Goal: Complete application form

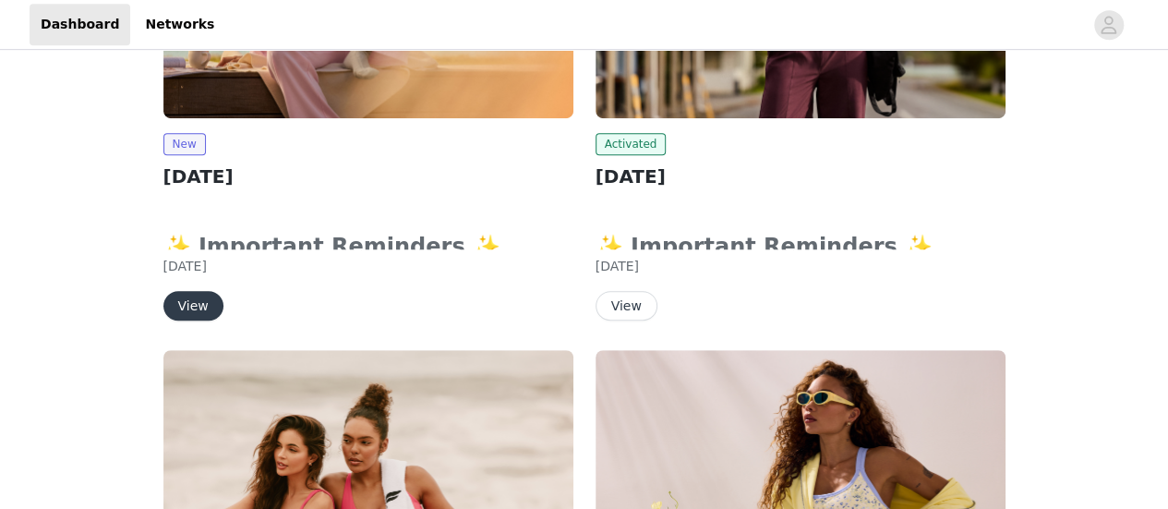
scroll to position [495, 0]
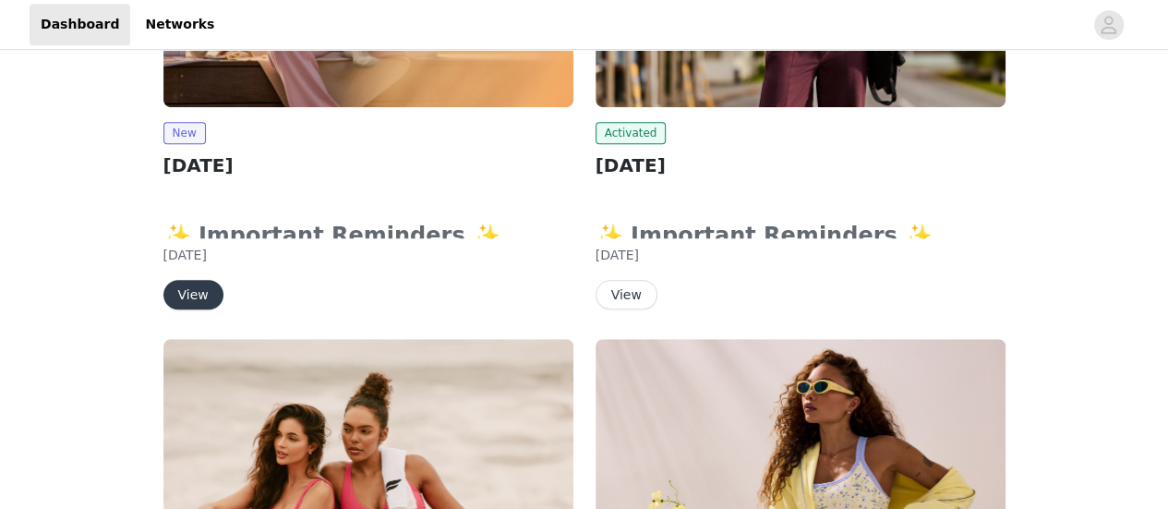
click at [201, 289] on button "View" at bounding box center [193, 295] width 60 height 30
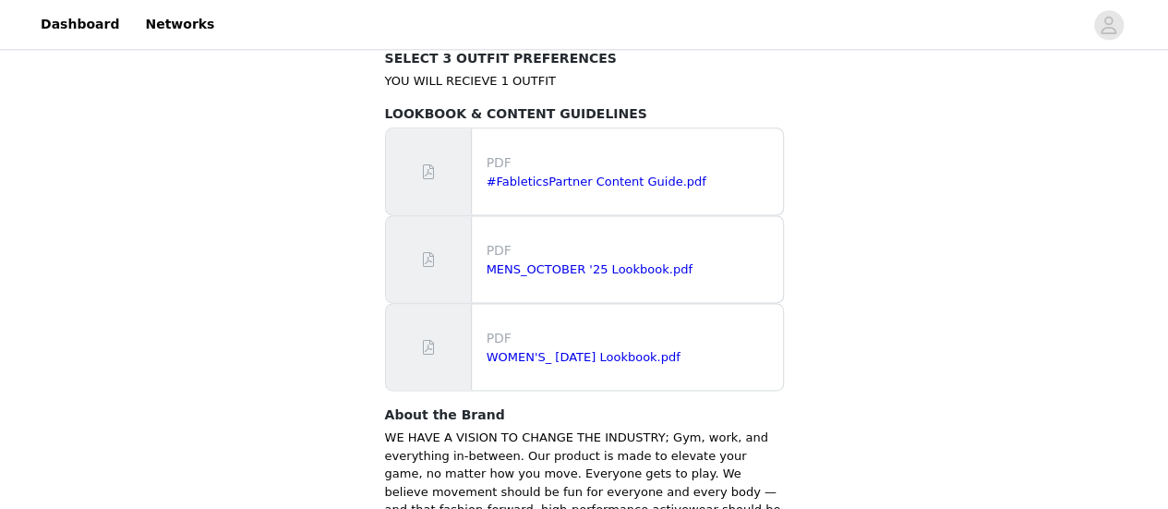
scroll to position [1152, 0]
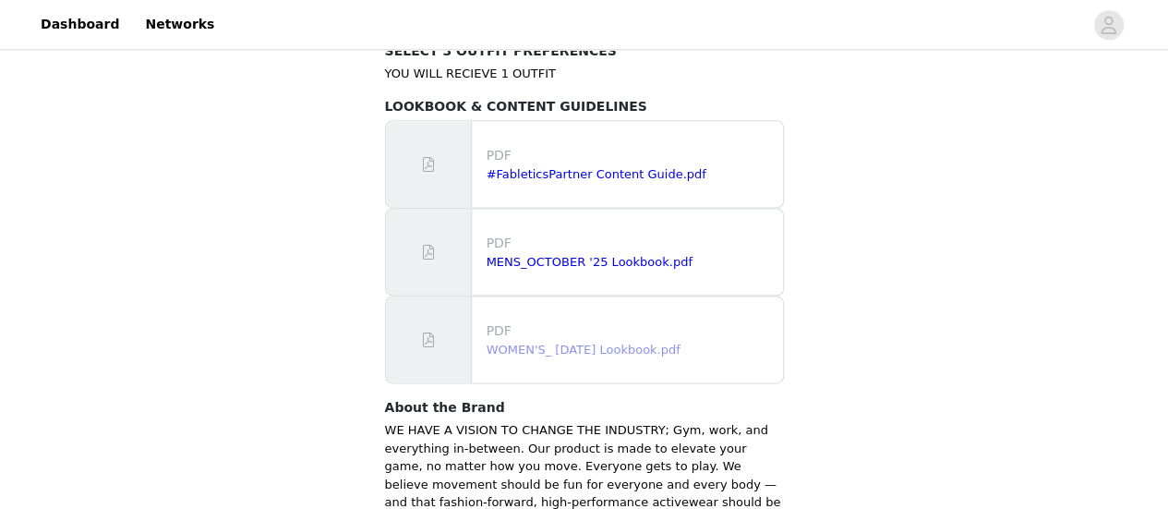
click at [625, 342] on link "WOMEN'S_ [DATE] Lookbook.pdf" at bounding box center [584, 349] width 194 height 14
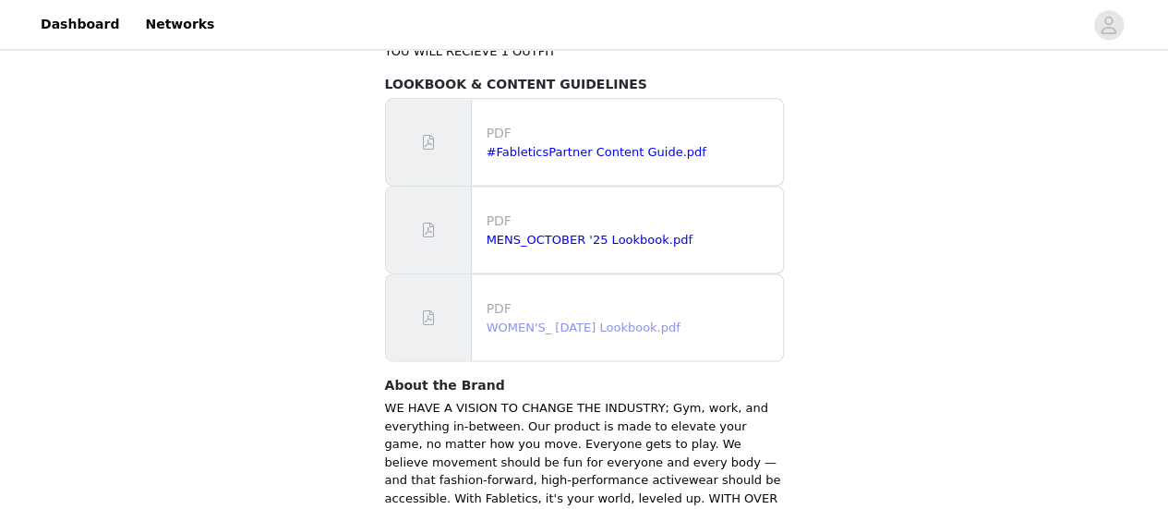
scroll to position [1377, 0]
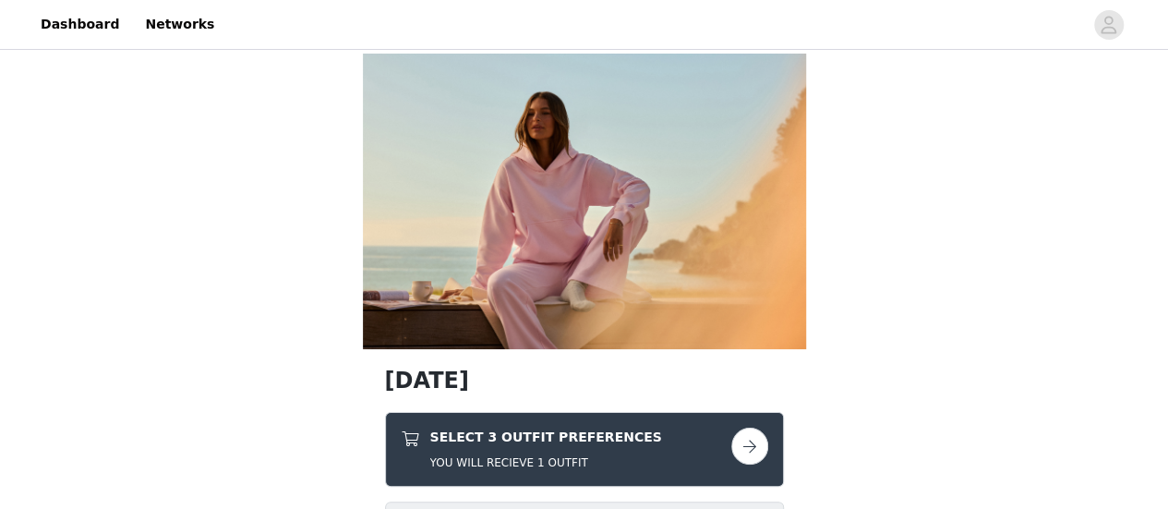
click at [751, 441] on button "button" at bounding box center [749, 445] width 37 height 37
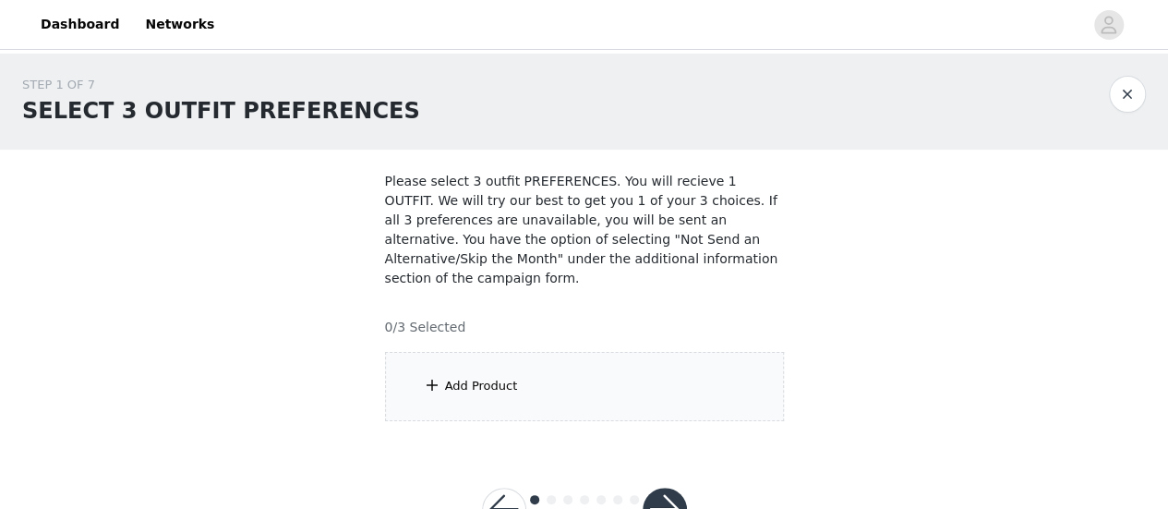
click at [565, 370] on div "Add Product" at bounding box center [584, 386] width 399 height 69
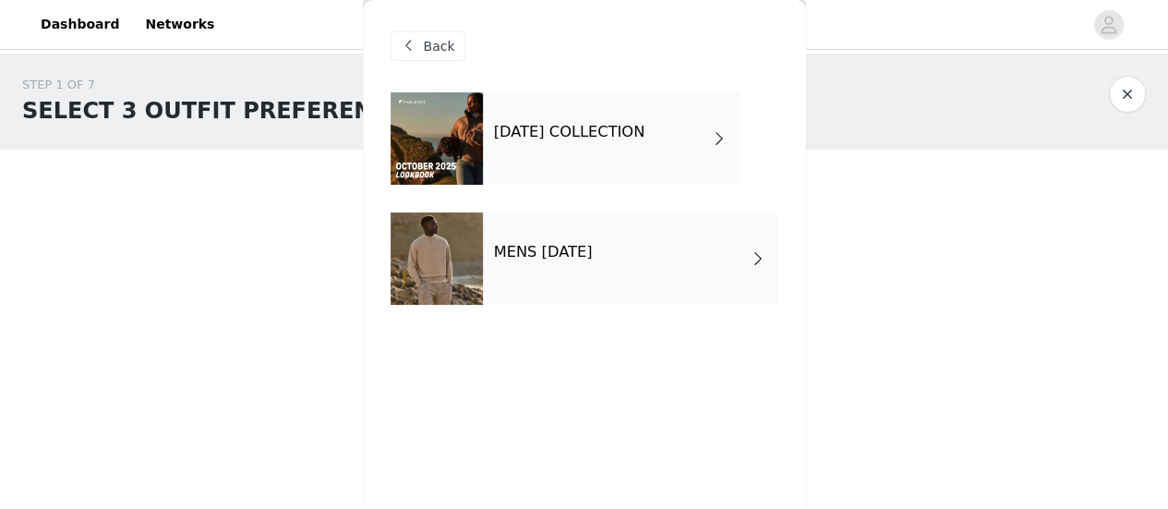
click at [660, 145] on div "[DATE] COLLECTION" at bounding box center [611, 138] width 257 height 92
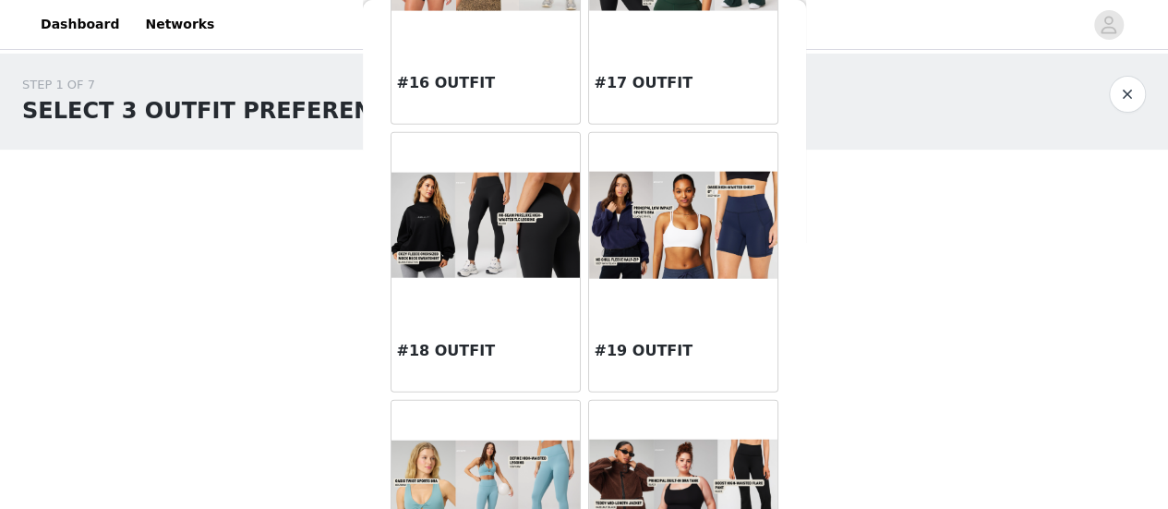
scroll to position [2251, 0]
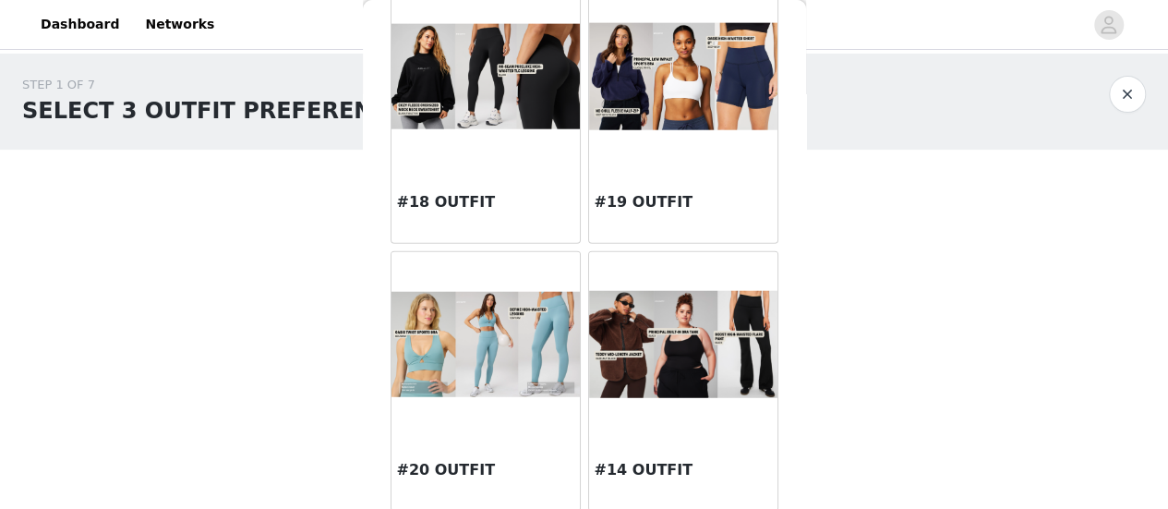
click at [690, 426] on div at bounding box center [683, 344] width 188 height 185
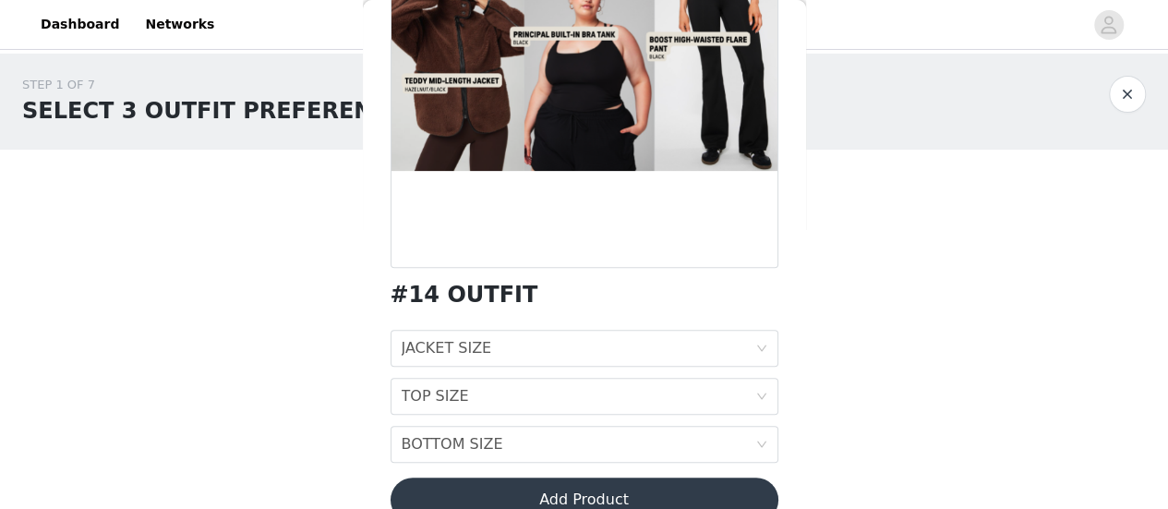
scroll to position [249, 0]
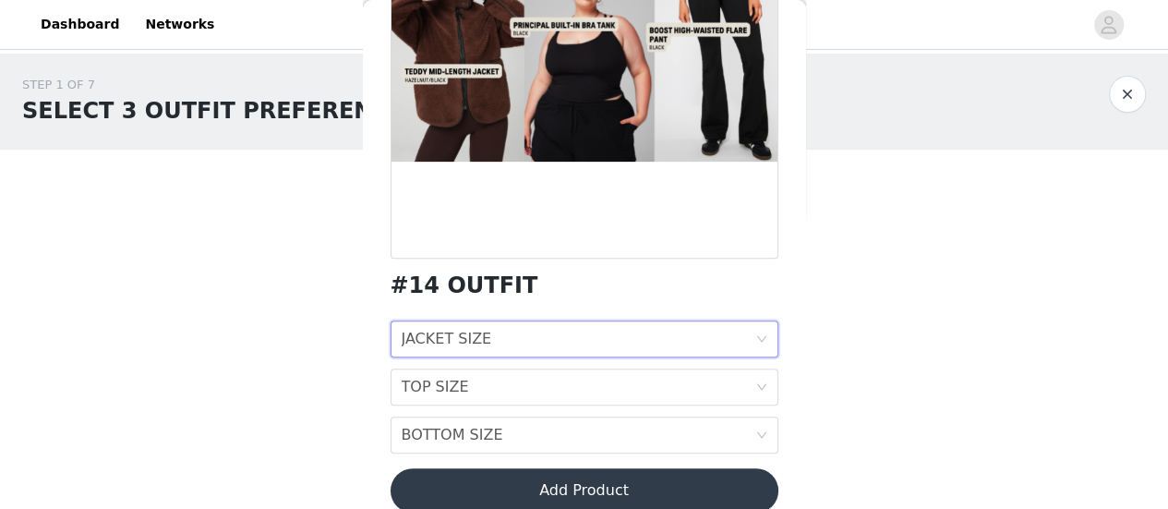
click at [616, 340] on div "JACKET SIZE JACKET SIZE" at bounding box center [579, 338] width 354 height 35
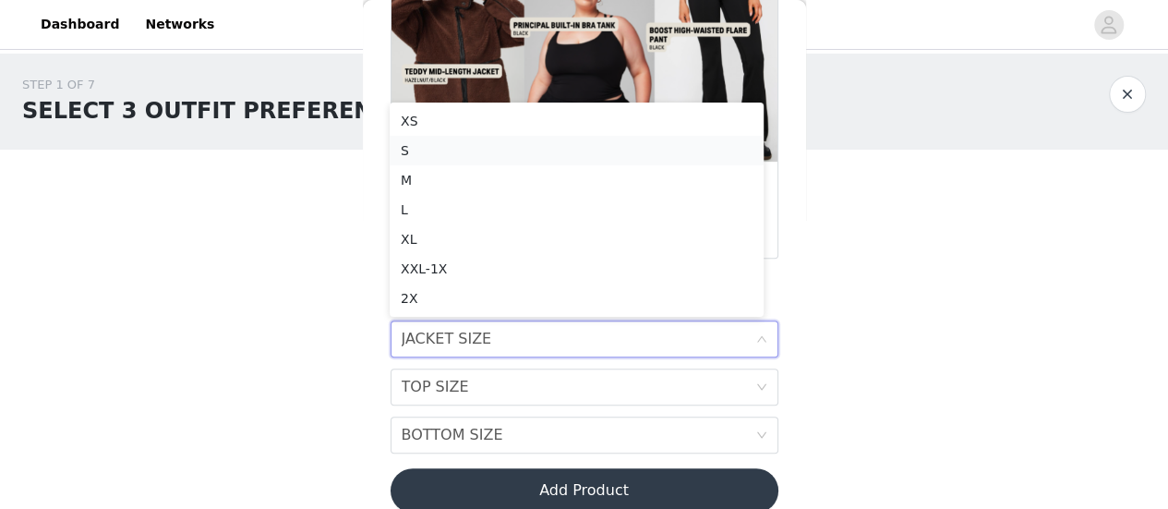
click at [428, 159] on div "S" at bounding box center [577, 150] width 352 height 20
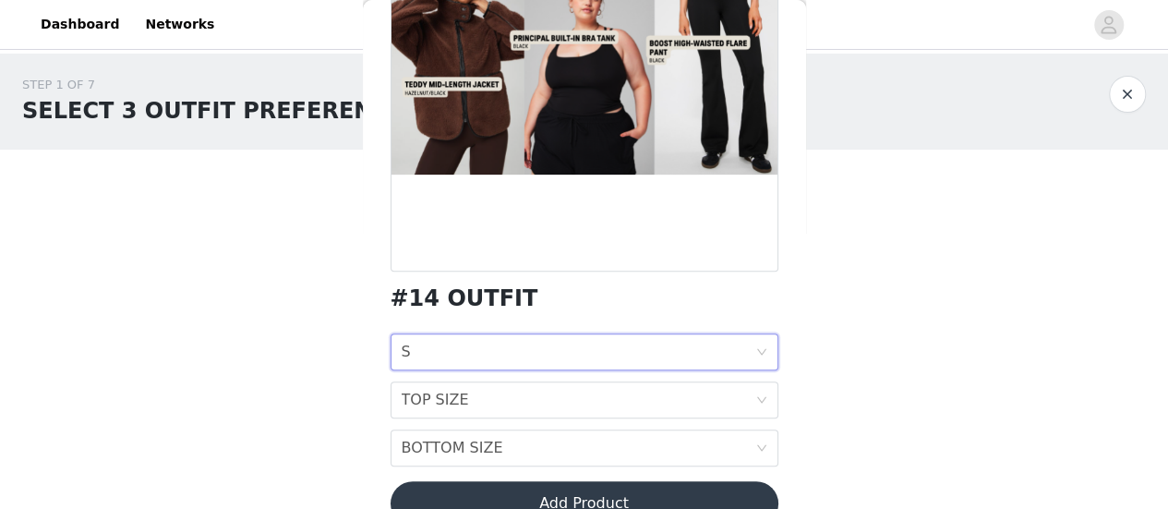
scroll to position [275, 0]
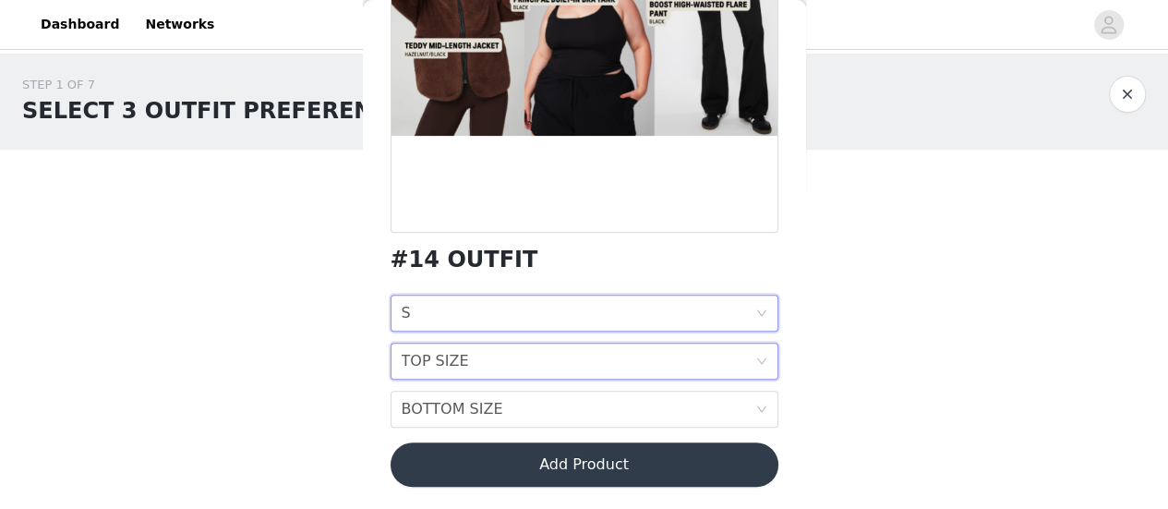
click at [618, 363] on div "TOP SIZE TOP SIZE" at bounding box center [579, 360] width 354 height 35
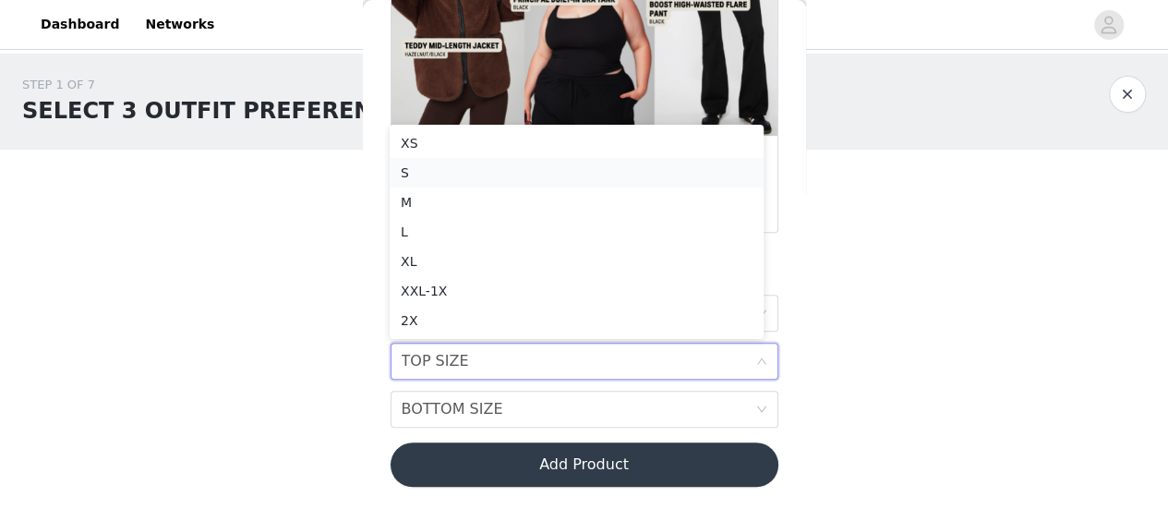
click at [474, 174] on div "S" at bounding box center [577, 172] width 352 height 20
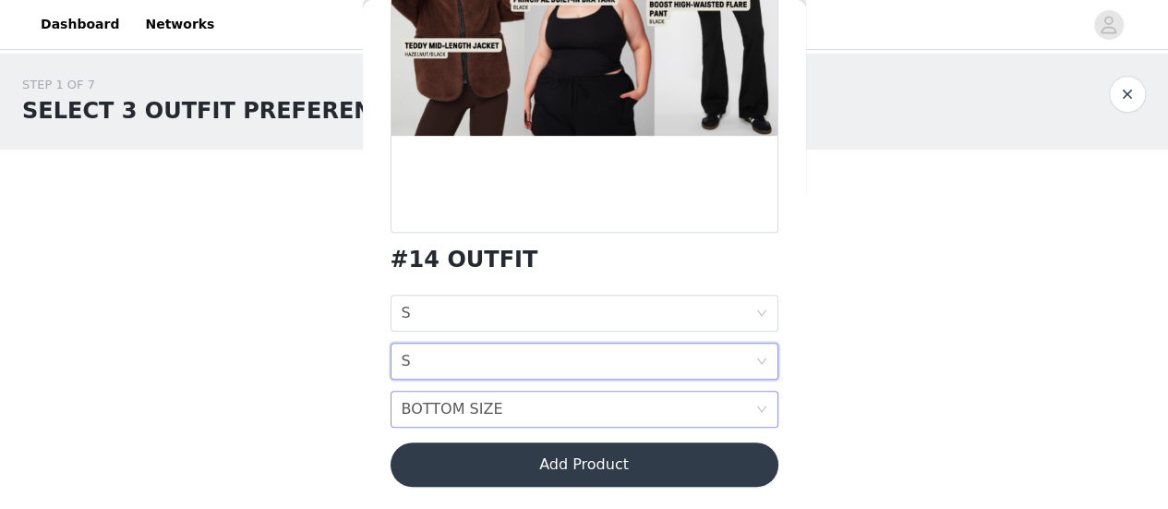
click at [532, 411] on div "BOTTOM SIZE BOTTOM SIZE" at bounding box center [579, 408] width 354 height 35
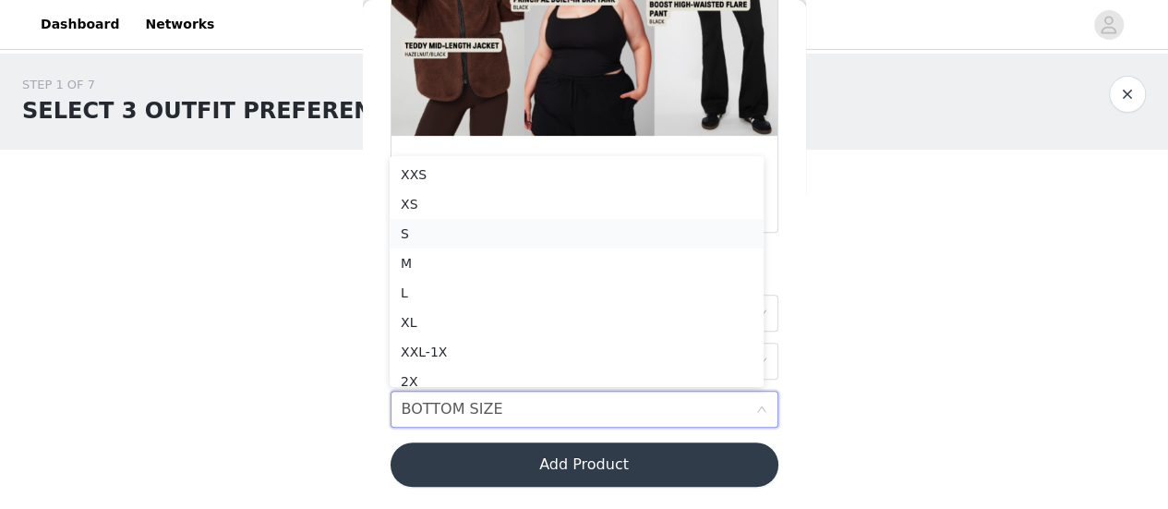
click at [458, 235] on div "S" at bounding box center [577, 233] width 352 height 20
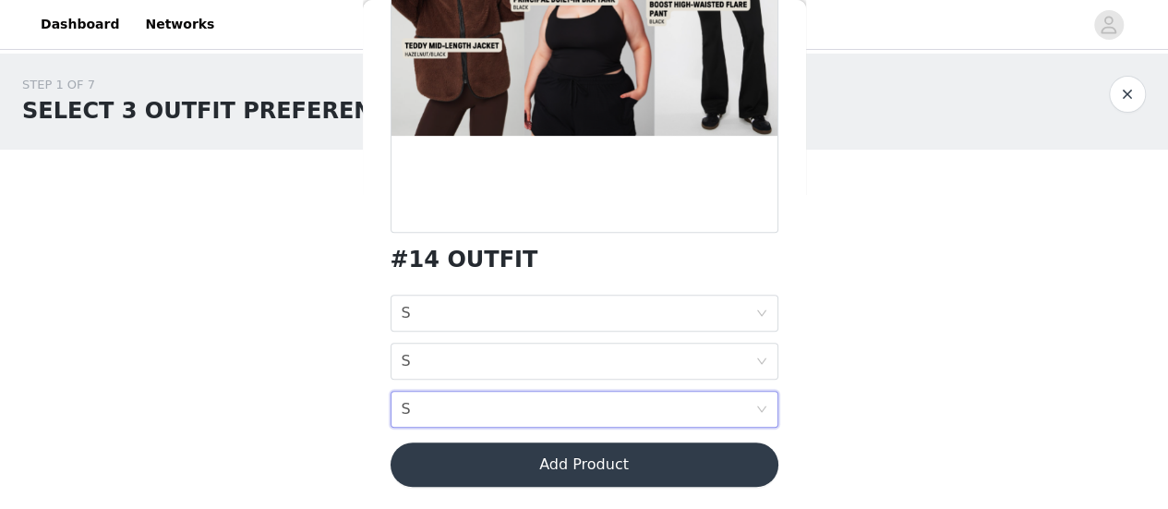
click at [617, 461] on button "Add Product" at bounding box center [584, 464] width 388 height 44
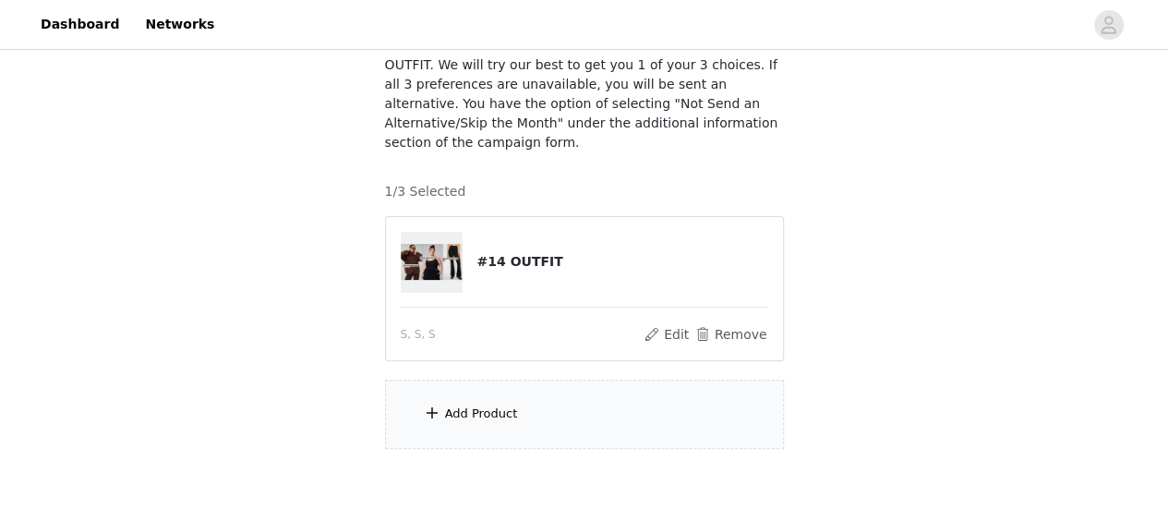
scroll to position [210, 0]
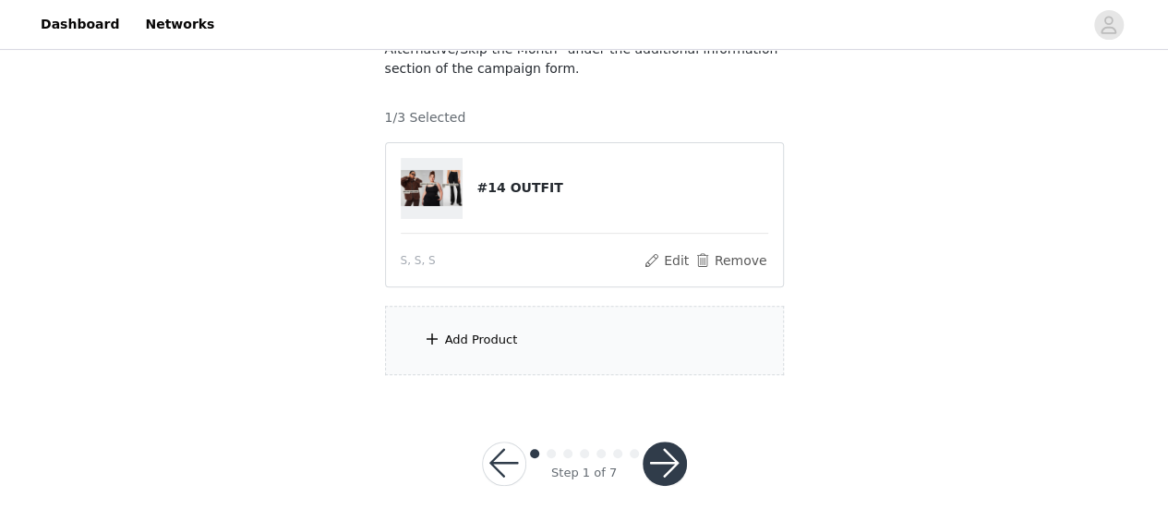
click at [476, 329] on div "Add Product" at bounding box center [584, 340] width 399 height 69
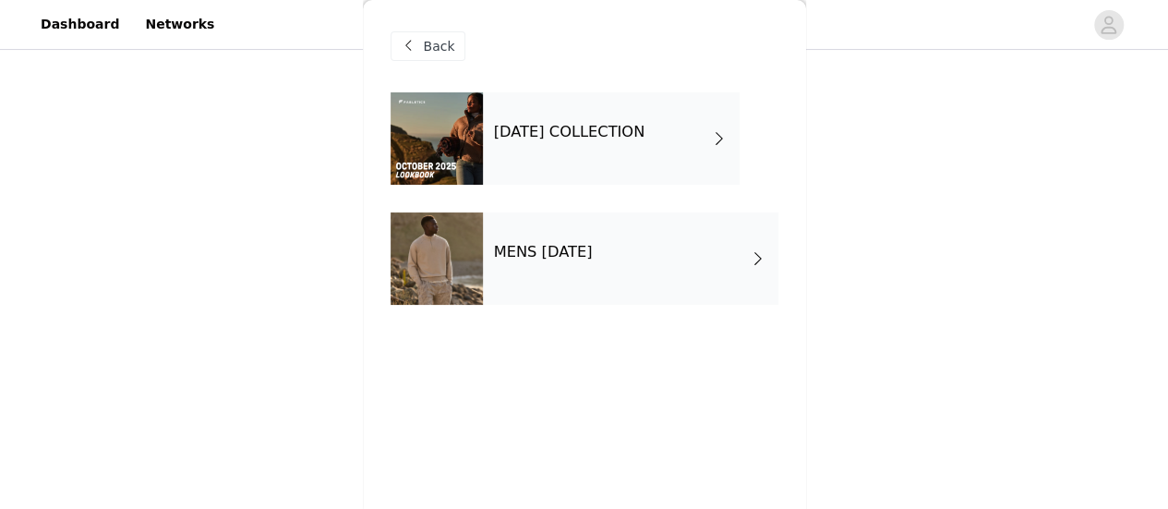
click at [604, 150] on div "[DATE] COLLECTION" at bounding box center [611, 138] width 257 height 92
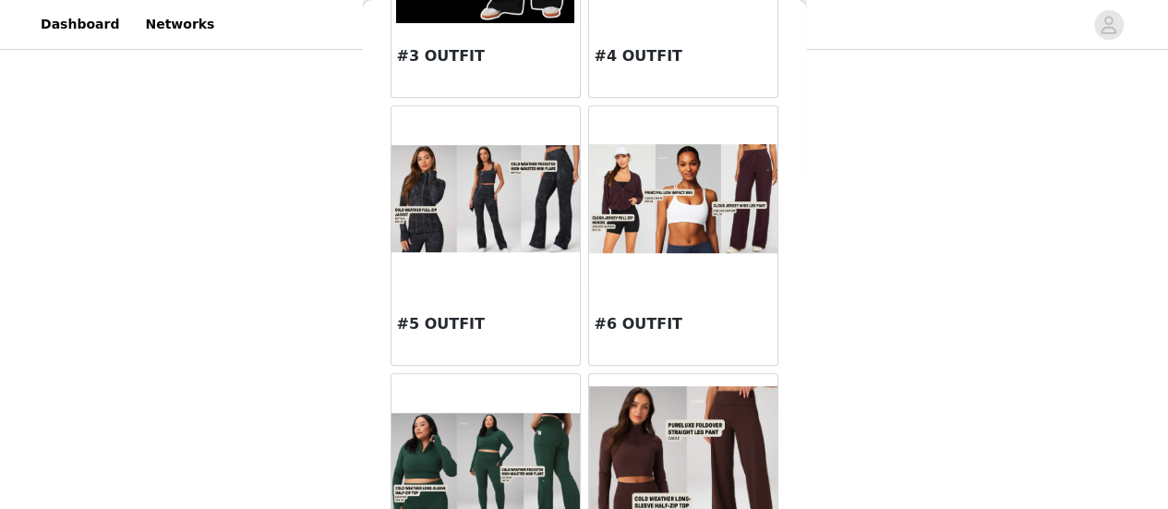
scroll to position [534, 0]
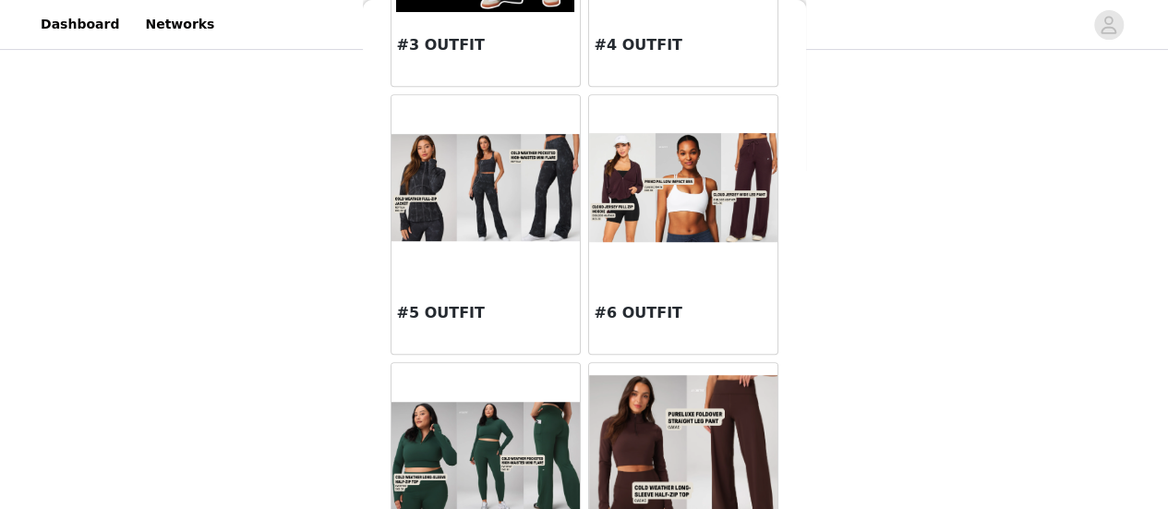
click at [694, 284] on div "#6 OUTFIT" at bounding box center [683, 317] width 188 height 74
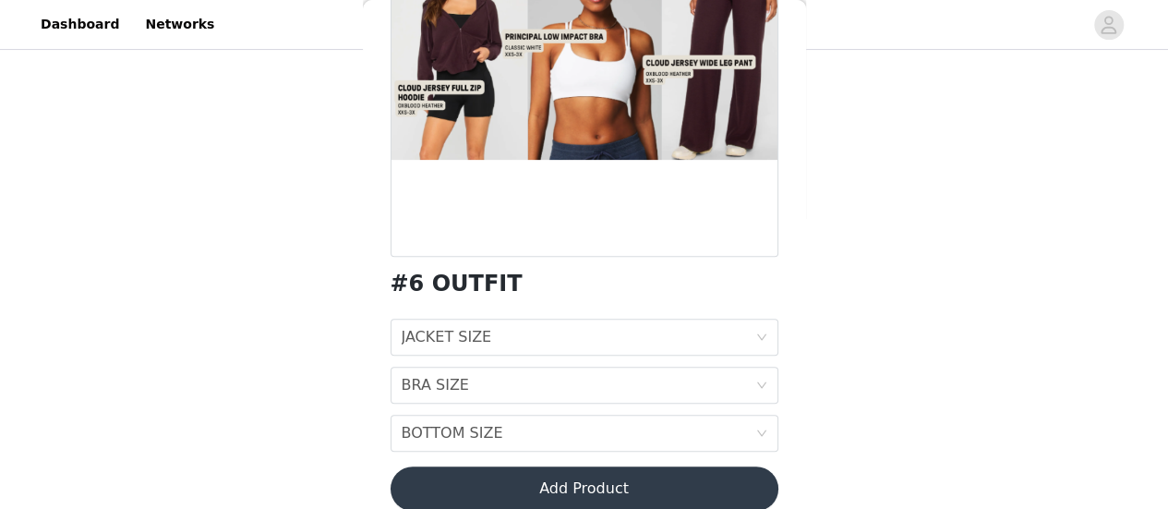
scroll to position [264, 0]
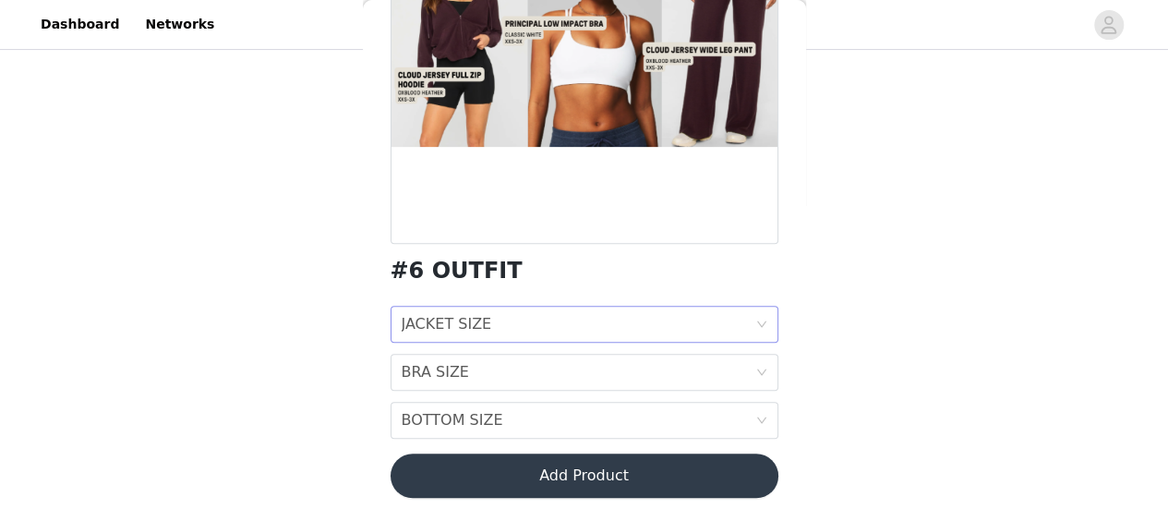
click at [593, 319] on div "JACKET SIZE JACKET SIZE" at bounding box center [579, 323] width 354 height 35
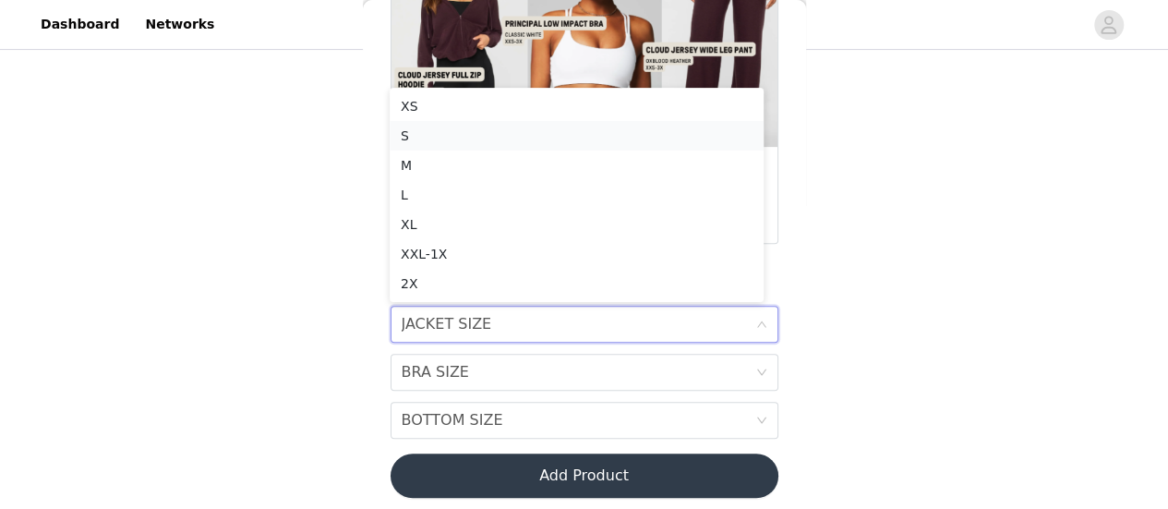
click at [429, 137] on div "S" at bounding box center [577, 136] width 352 height 20
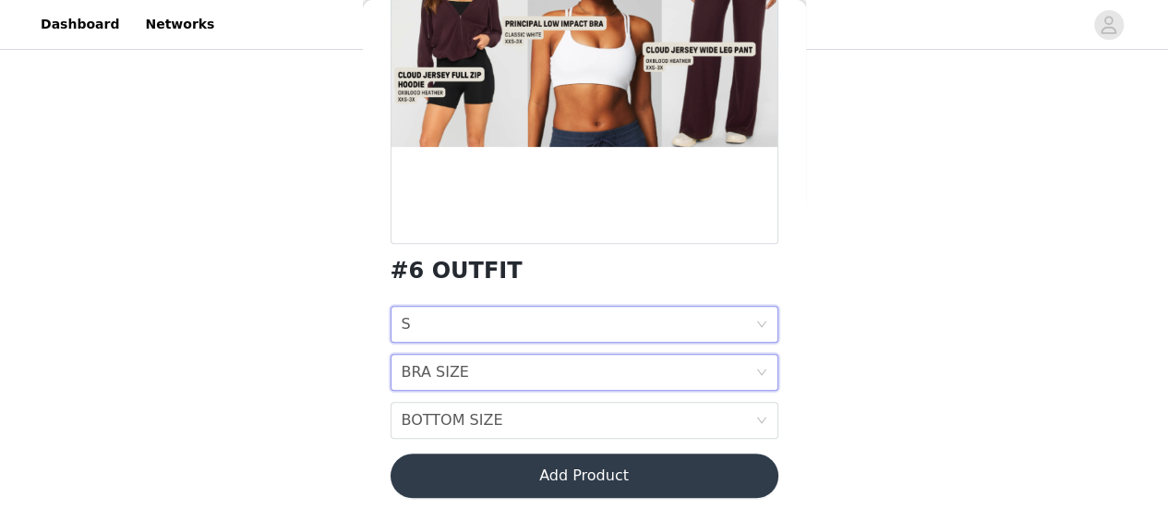
click at [501, 371] on div "BRA SIZE BRA SIZE" at bounding box center [579, 371] width 354 height 35
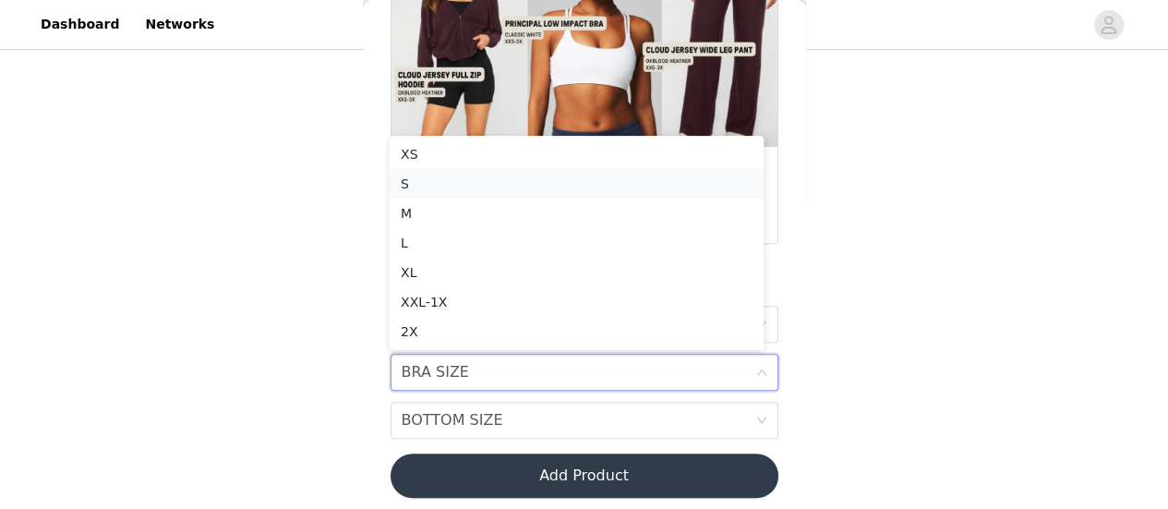
click at [450, 177] on div "S" at bounding box center [577, 184] width 352 height 20
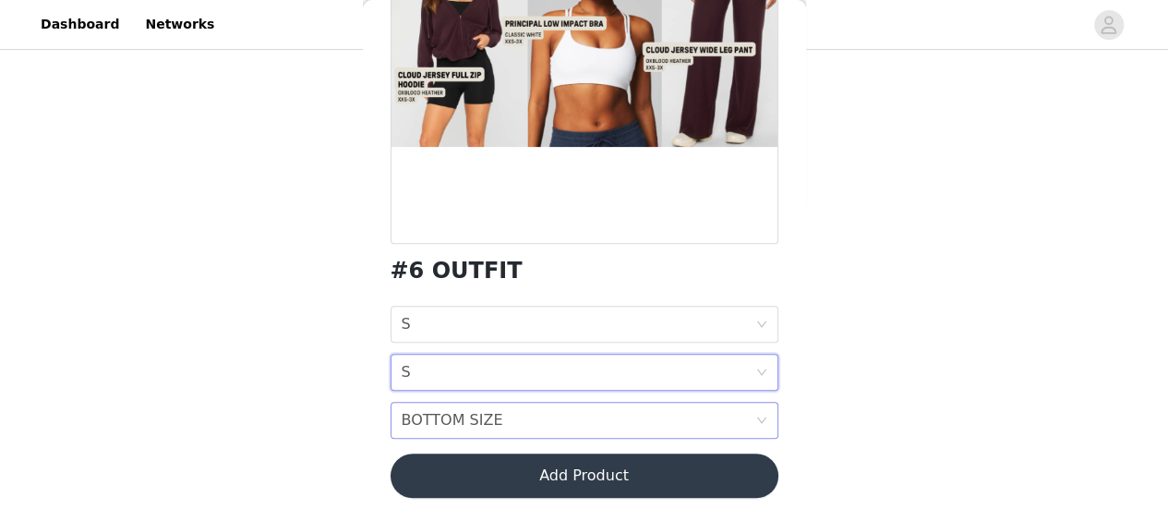
click at [510, 417] on div "BOTTOM SIZE BOTTOM SIZE" at bounding box center [579, 419] width 354 height 35
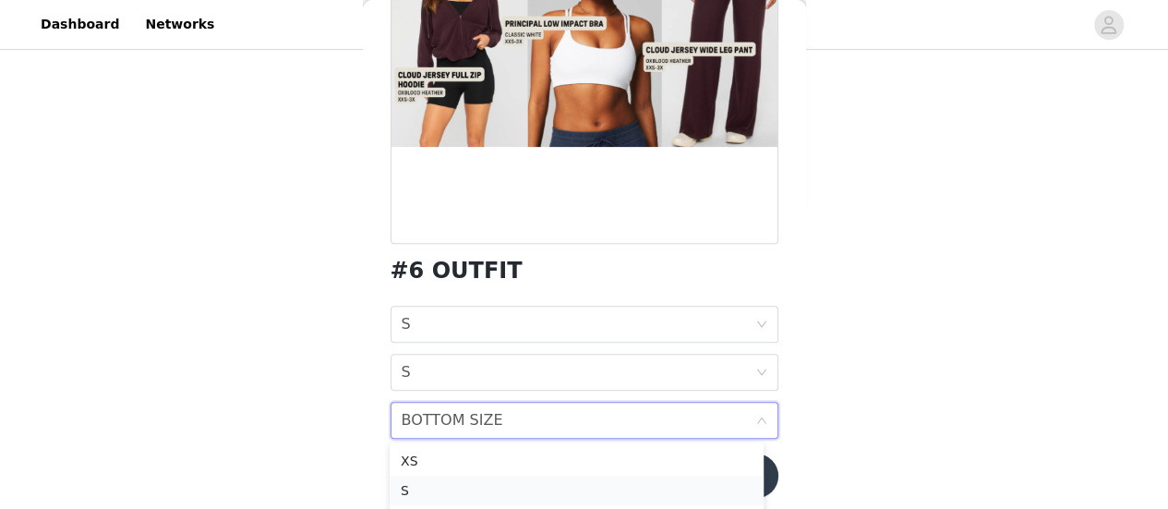
click at [448, 487] on div "S" at bounding box center [577, 490] width 352 height 20
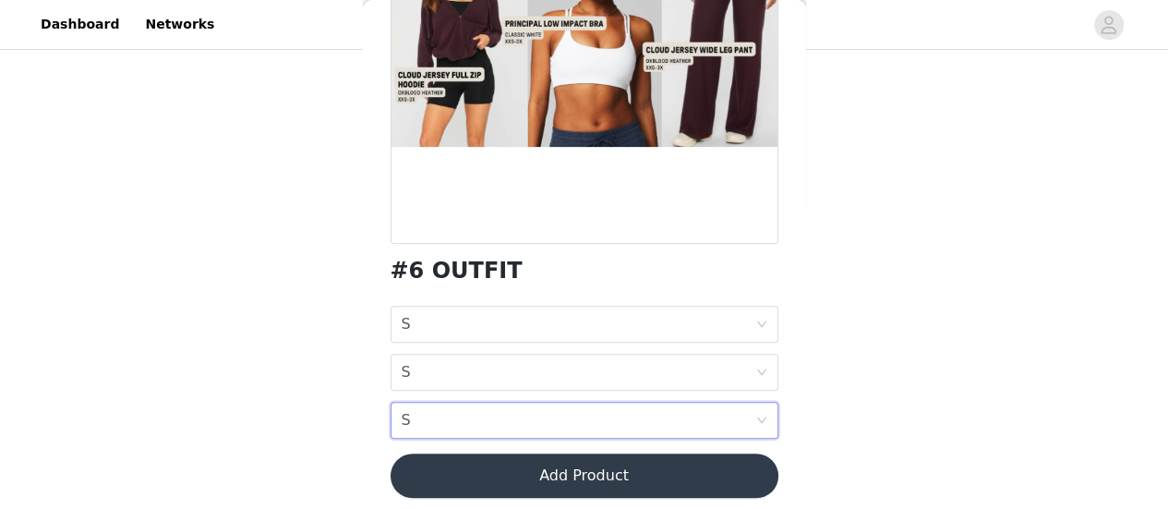
click at [595, 476] on button "Add Product" at bounding box center [584, 475] width 388 height 44
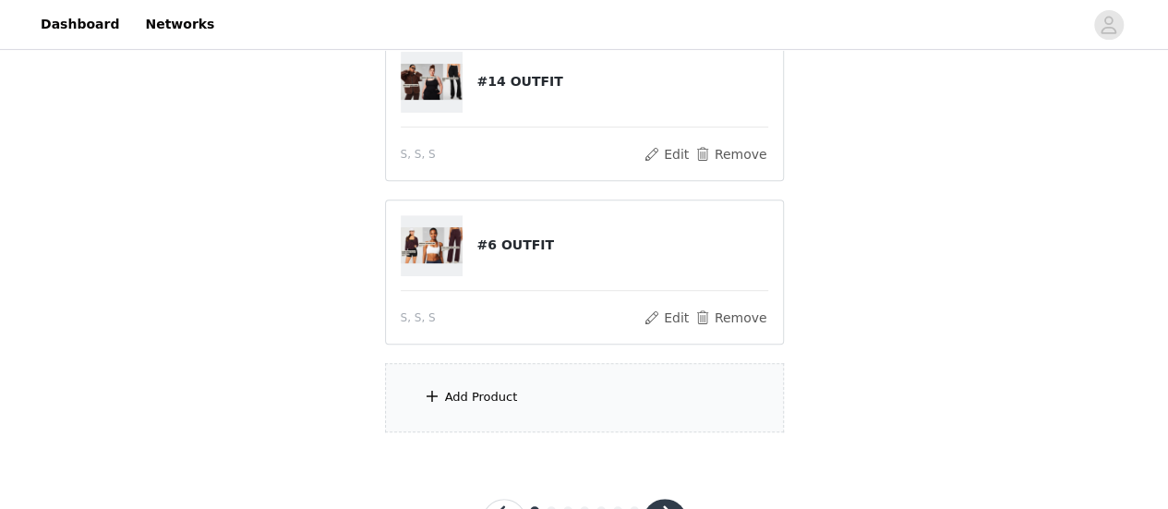
scroll to position [372, 0]
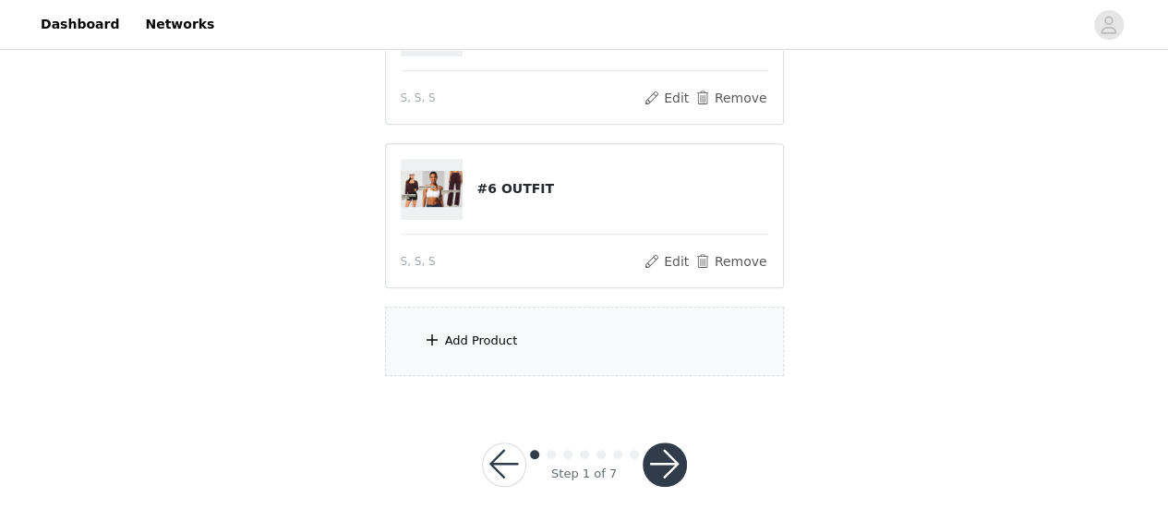
click at [535, 322] on div "Add Product" at bounding box center [584, 340] width 399 height 69
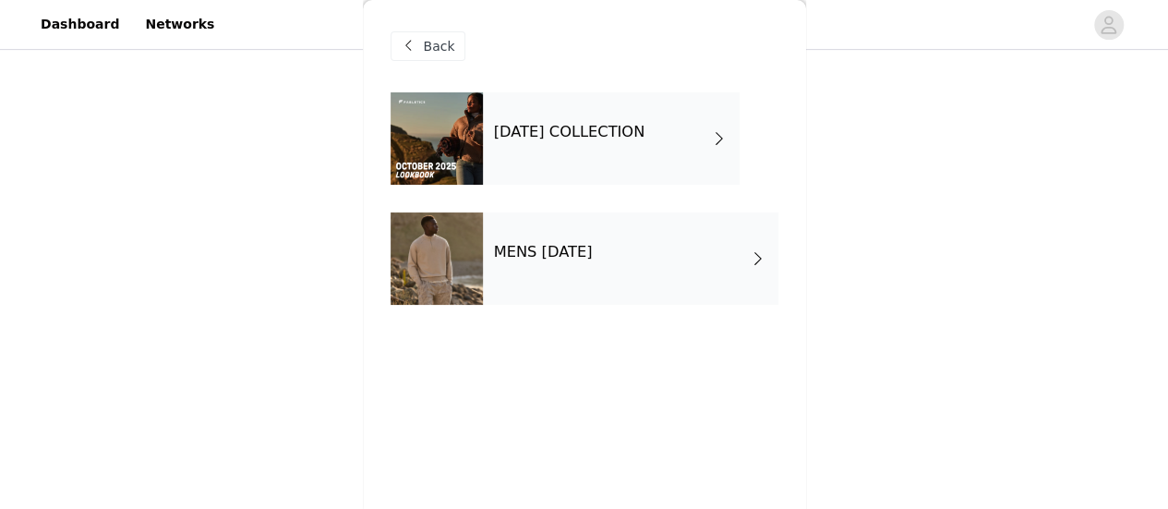
click at [615, 156] on div "[DATE] COLLECTION" at bounding box center [611, 138] width 257 height 92
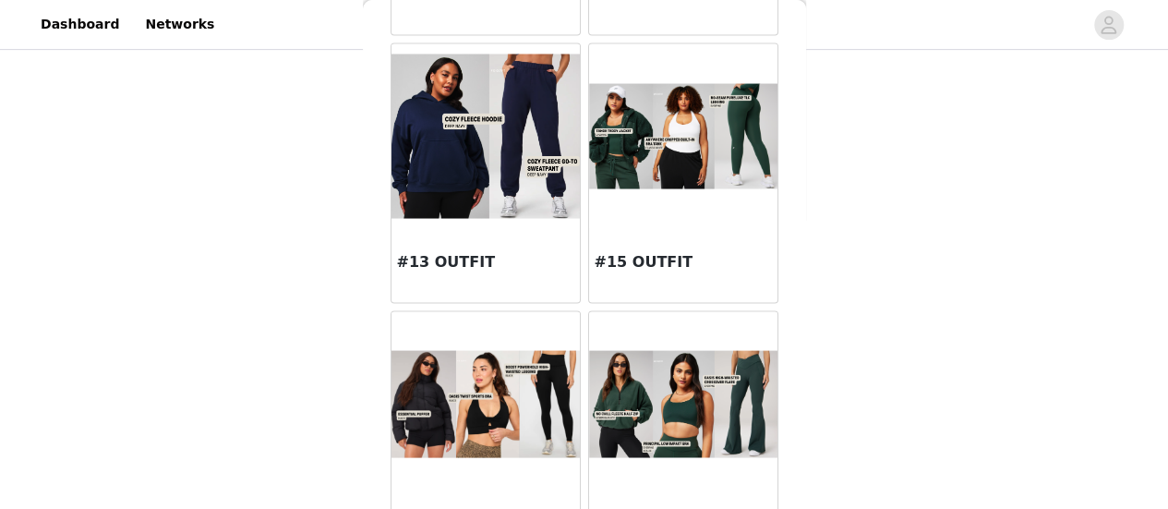
scroll to position [1663, 0]
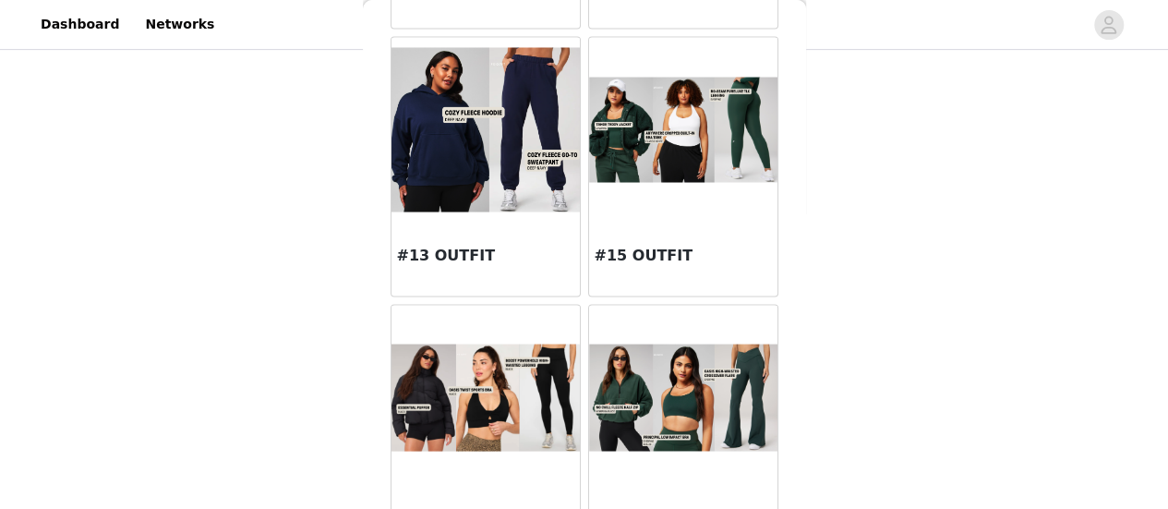
click at [679, 247] on h3 "#15 OUTFIT" at bounding box center [683, 255] width 177 height 22
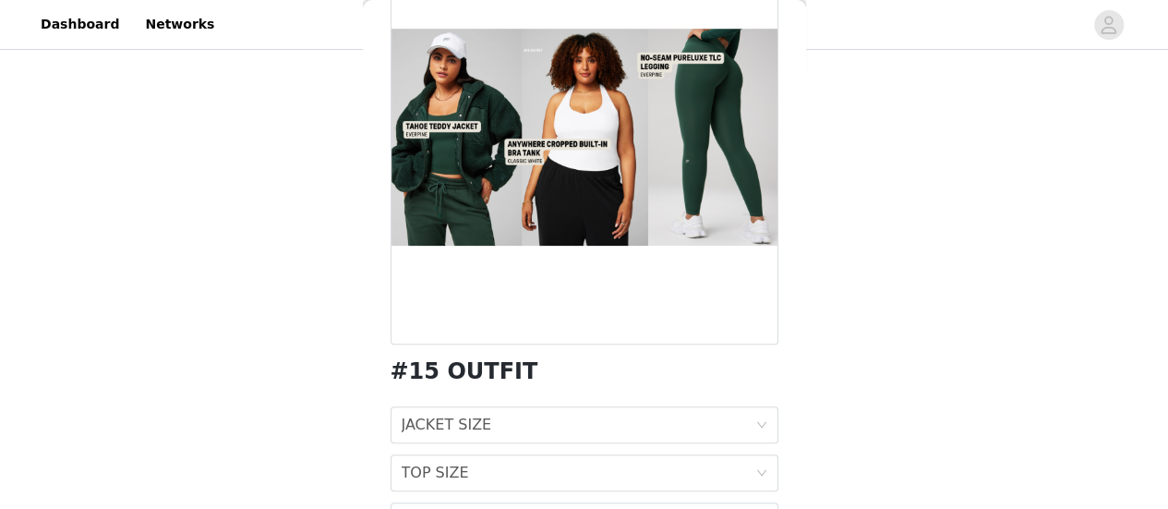
scroll to position [261, 0]
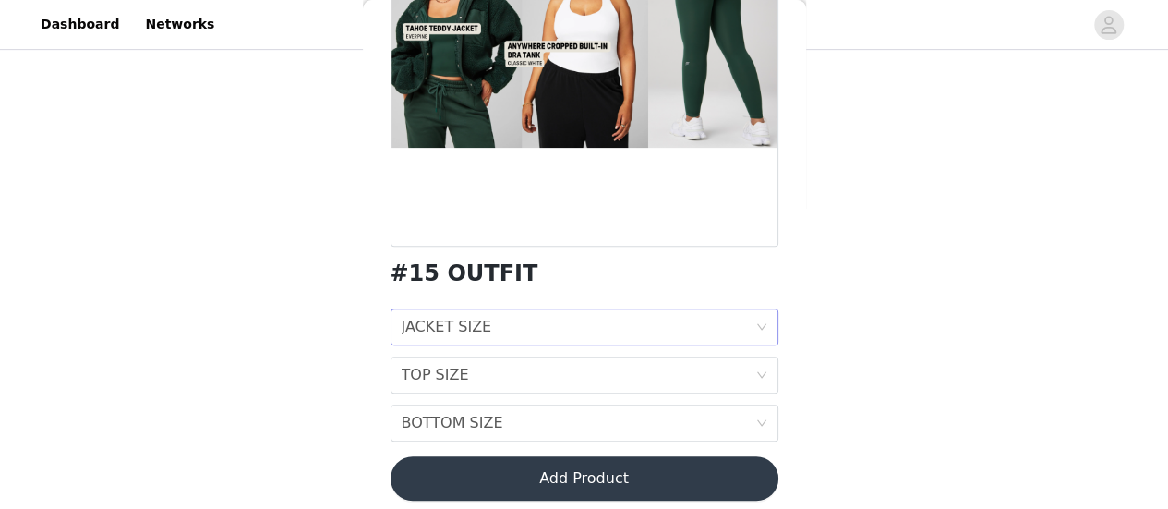
click at [589, 341] on div "JACKET SIZE JACKET SIZE" at bounding box center [579, 326] width 354 height 35
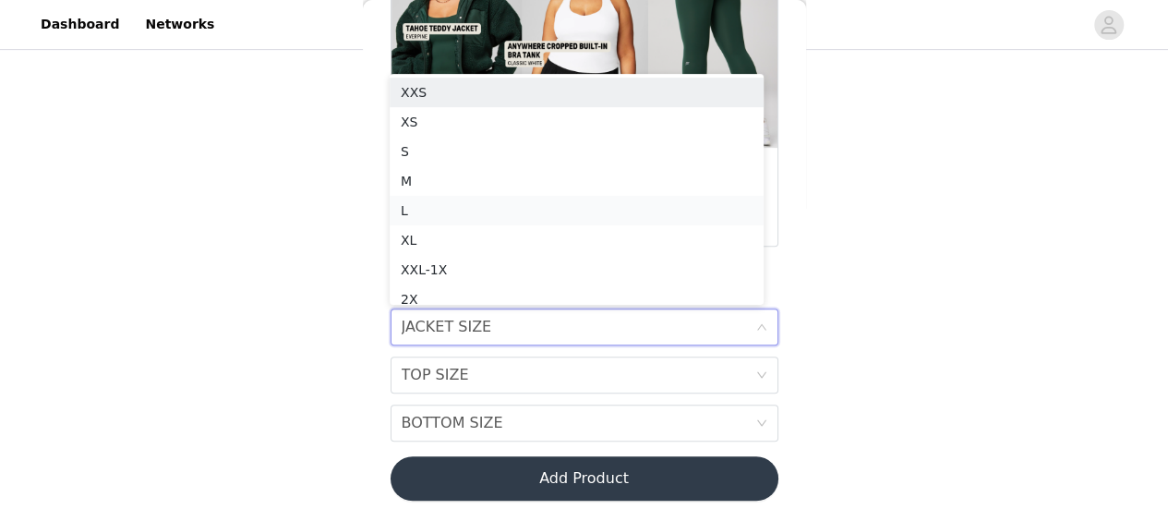
scroll to position [9, 0]
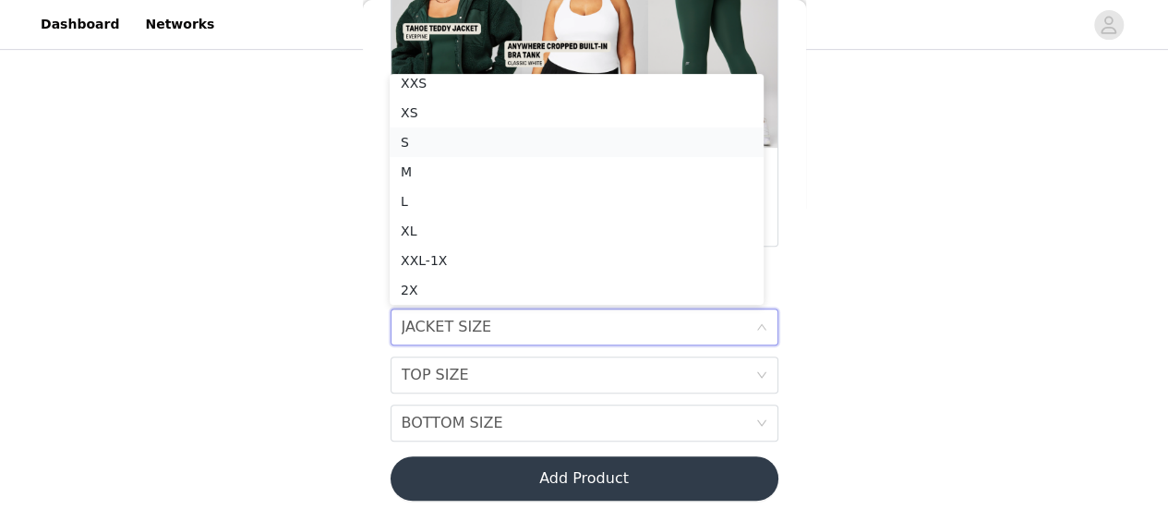
click at [428, 138] on div "S" at bounding box center [577, 142] width 352 height 20
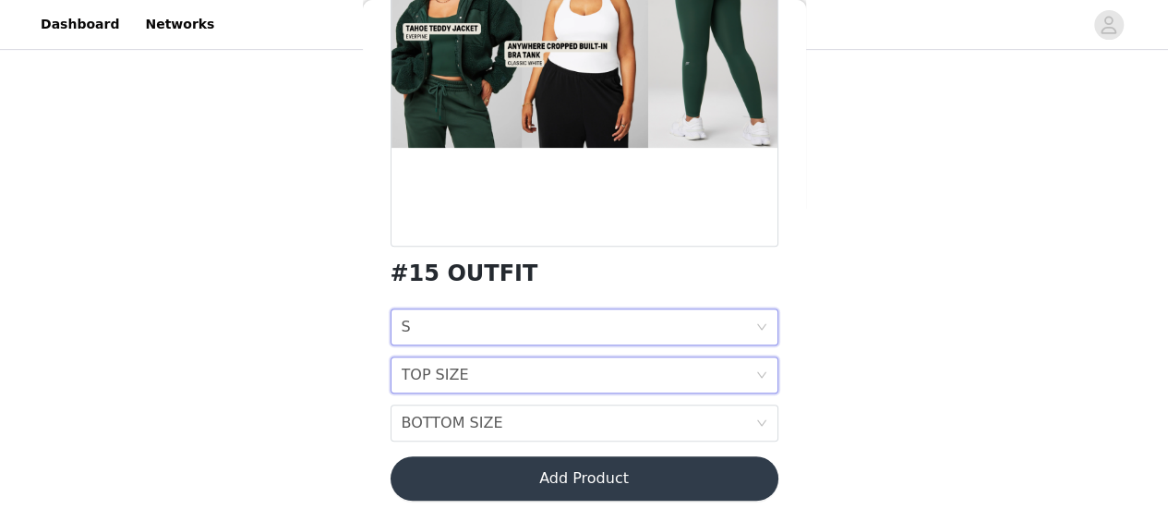
click at [476, 376] on div "TOP SIZE TOP SIZE" at bounding box center [579, 374] width 354 height 35
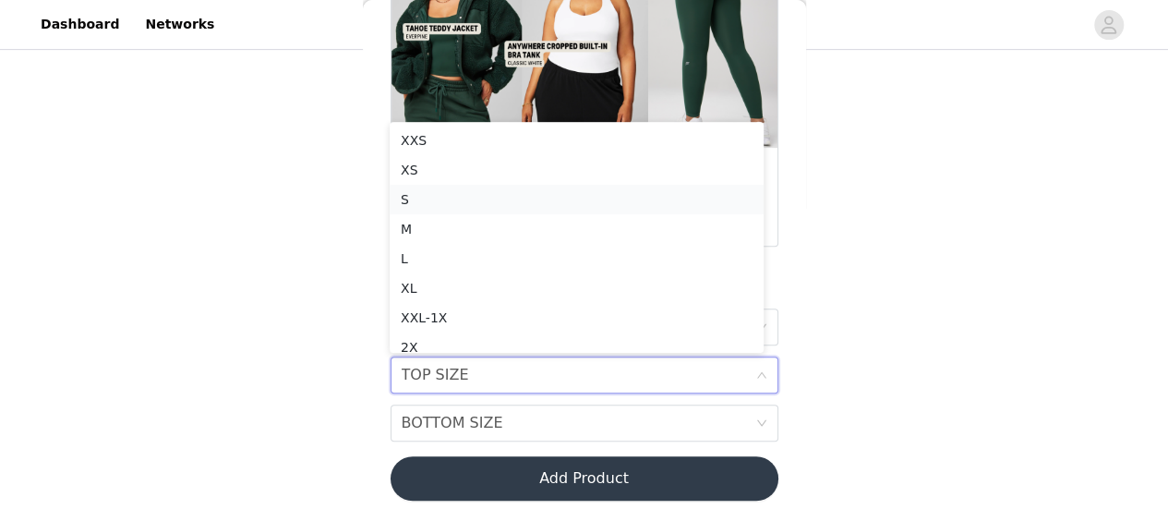
click at [451, 198] on div "S" at bounding box center [577, 199] width 352 height 20
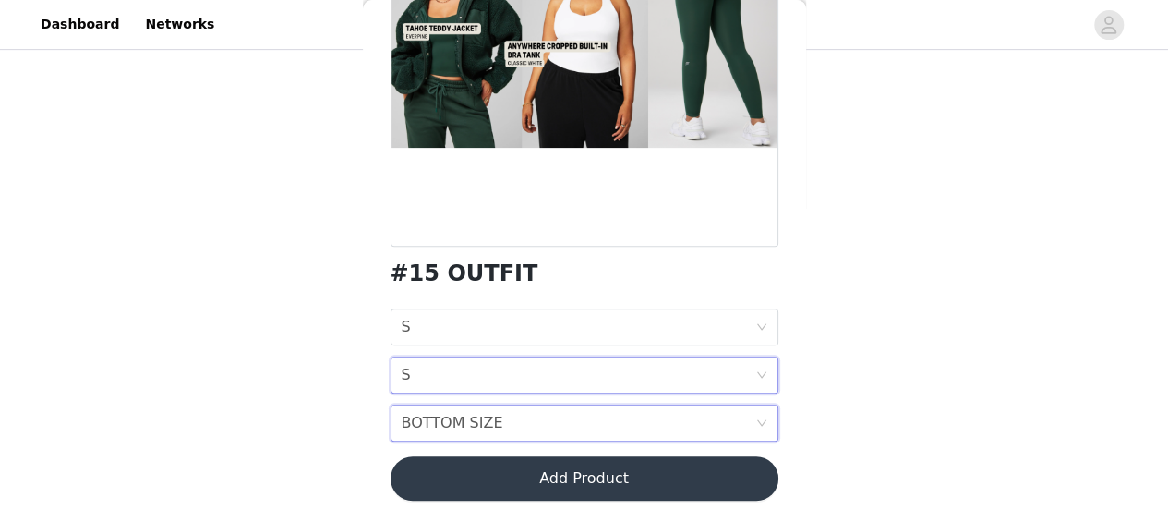
click at [495, 416] on div "BOTTOM SIZE BOTTOM SIZE" at bounding box center [579, 422] width 354 height 35
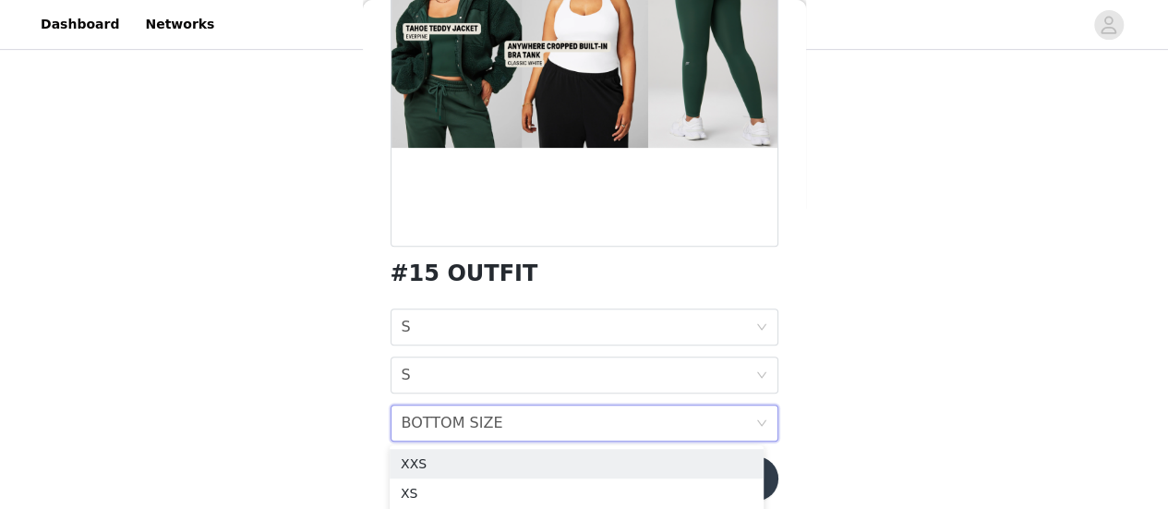
scroll to position [275, 0]
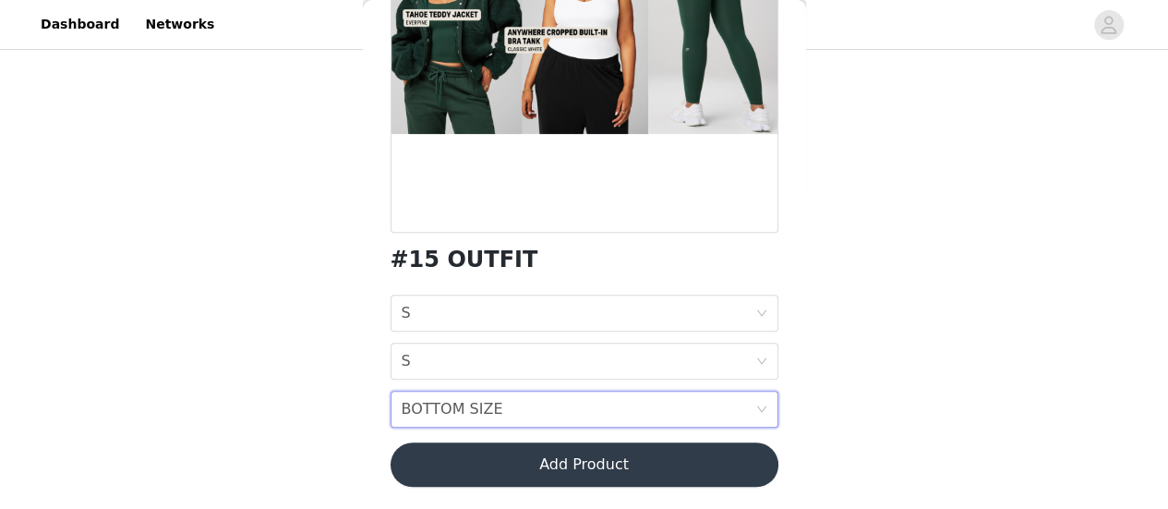
click at [591, 393] on div "BOTTOM SIZE BOTTOM SIZE" at bounding box center [579, 408] width 354 height 35
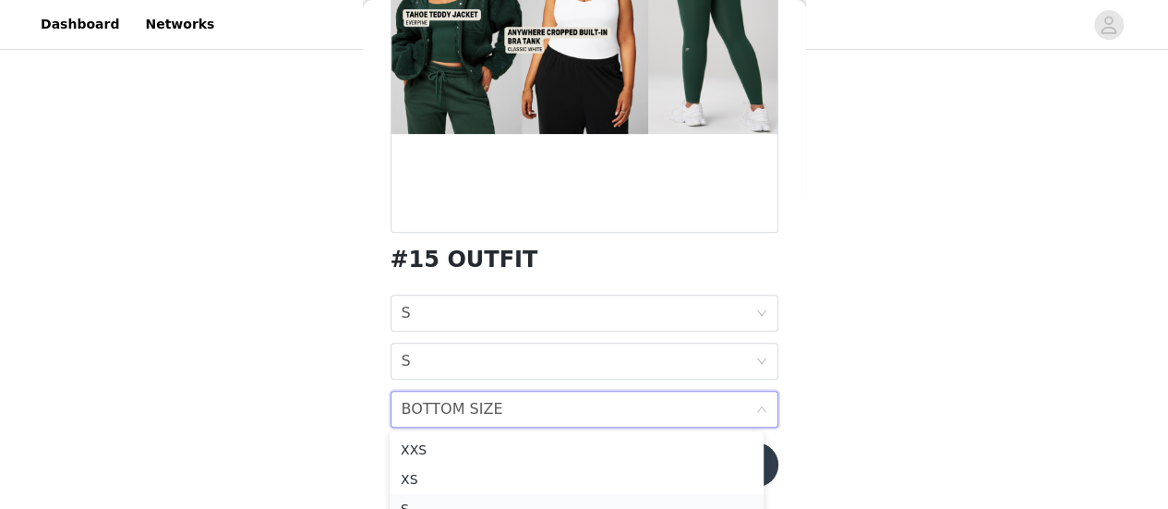
click at [463, 503] on div "S" at bounding box center [577, 509] width 352 height 20
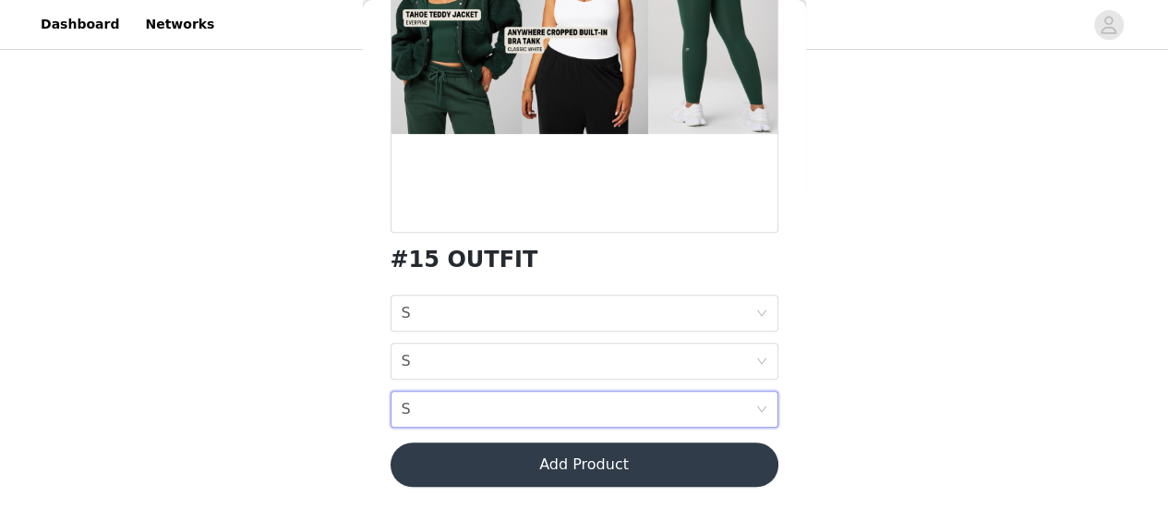
click at [532, 479] on button "Add Product" at bounding box center [584, 464] width 388 height 44
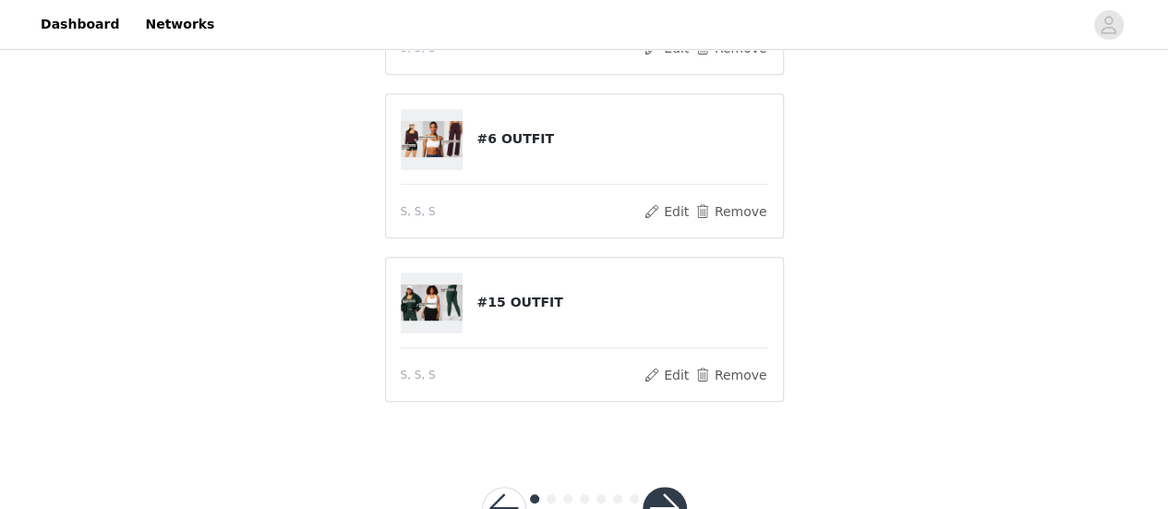
click at [677, 494] on button "button" at bounding box center [665, 509] width 44 height 44
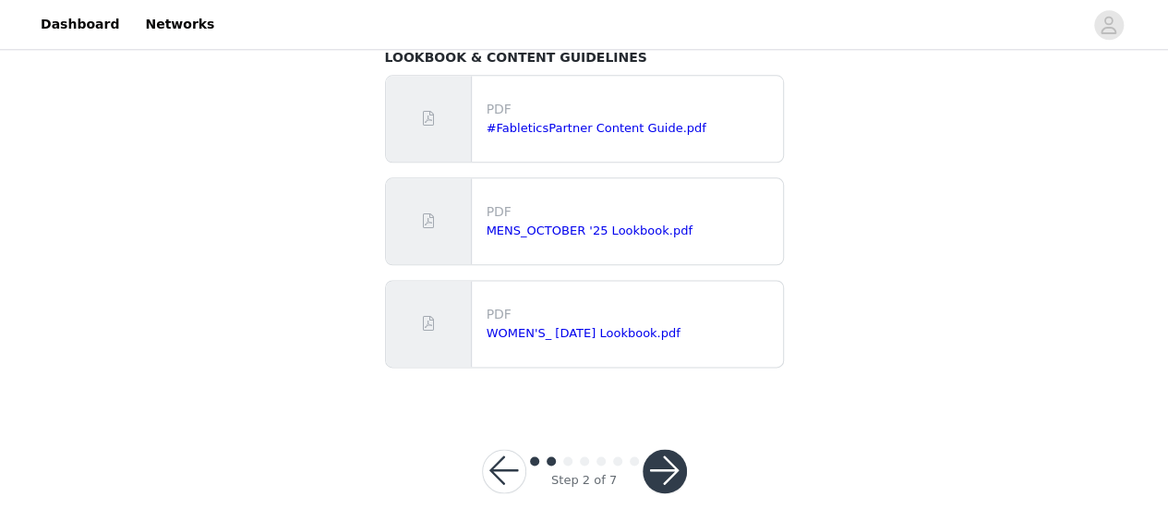
scroll to position [1059, 0]
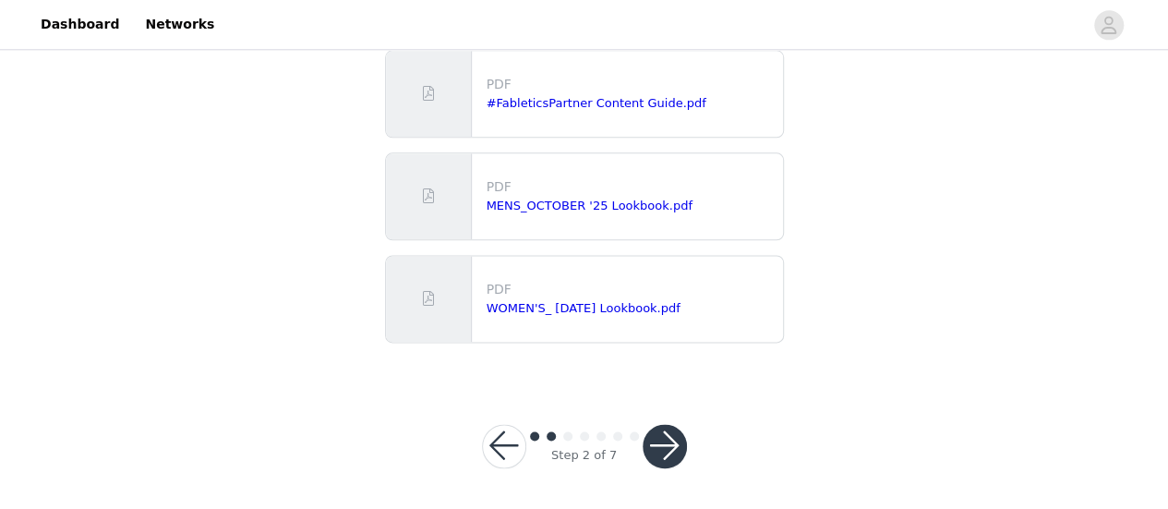
click at [665, 438] on button "button" at bounding box center [665, 446] width 44 height 44
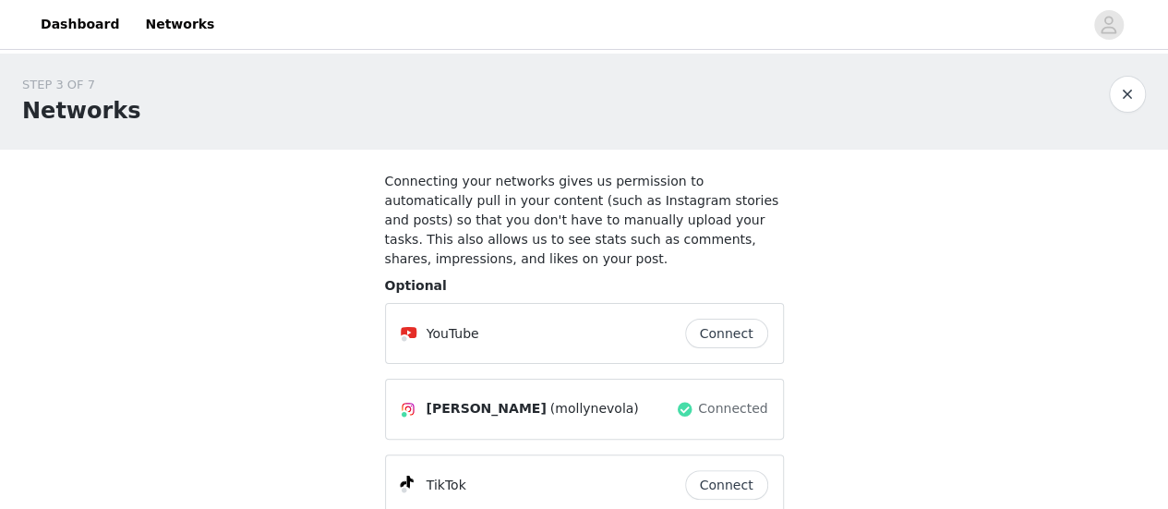
scroll to position [107, 0]
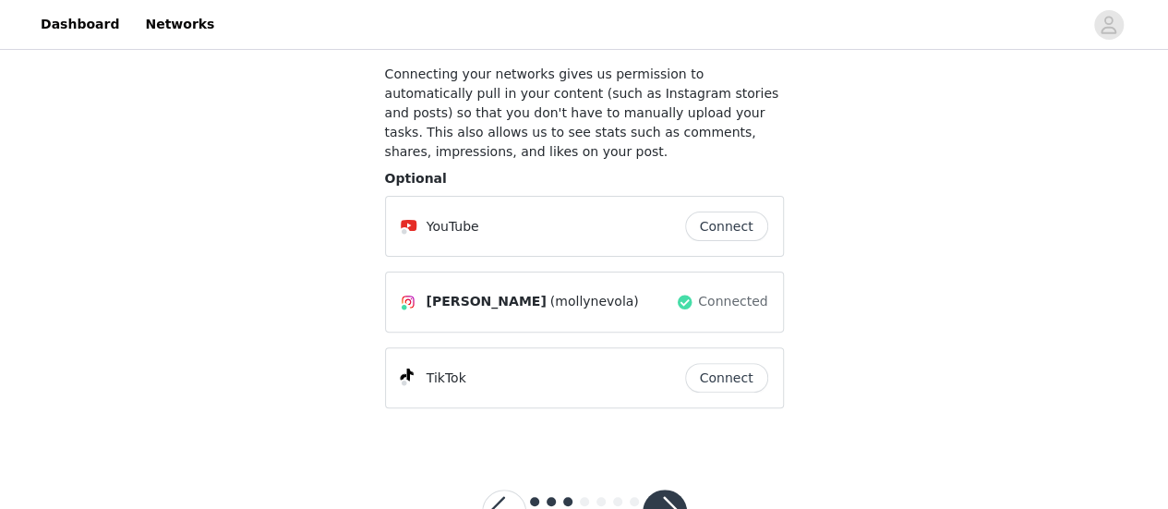
click at [670, 489] on button "button" at bounding box center [665, 511] width 44 height 44
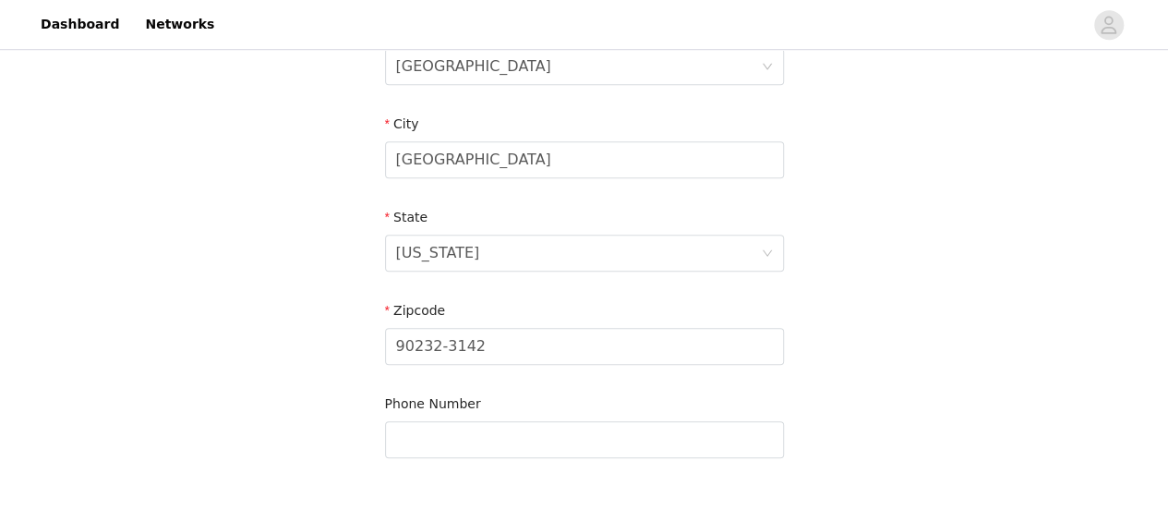
scroll to position [750, 0]
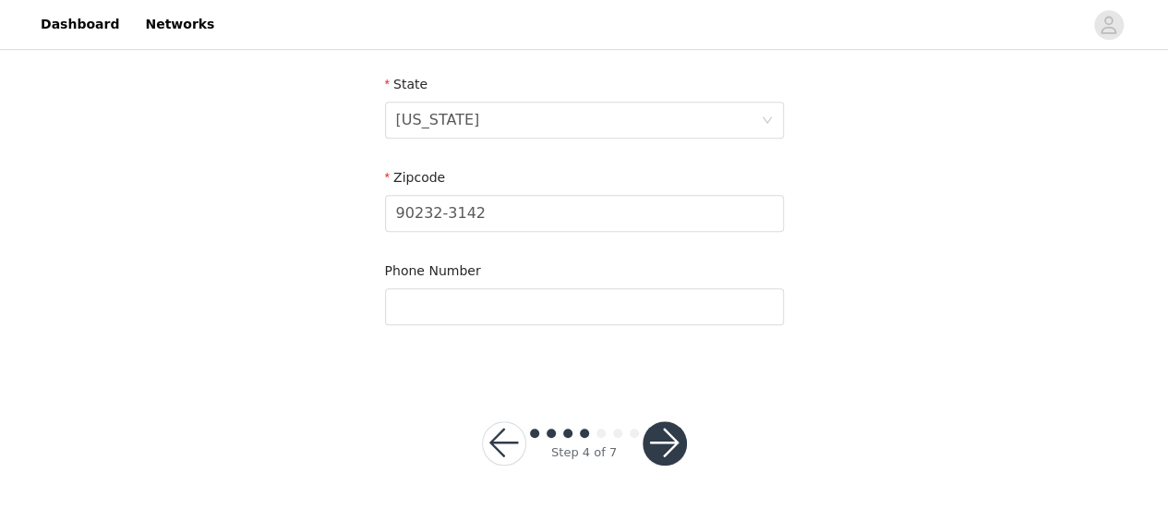
click at [670, 446] on button "button" at bounding box center [665, 443] width 44 height 44
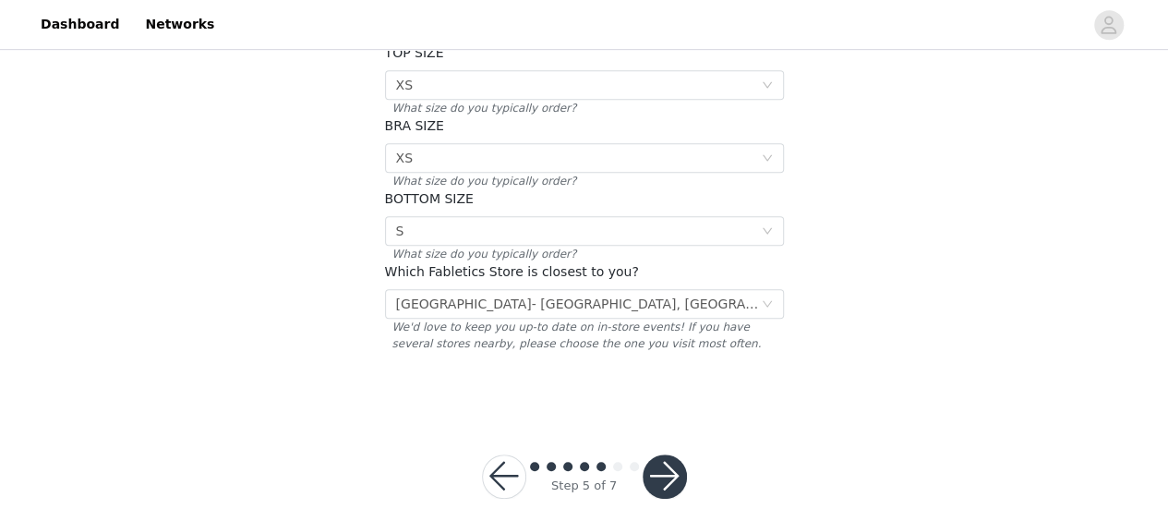
scroll to position [484, 0]
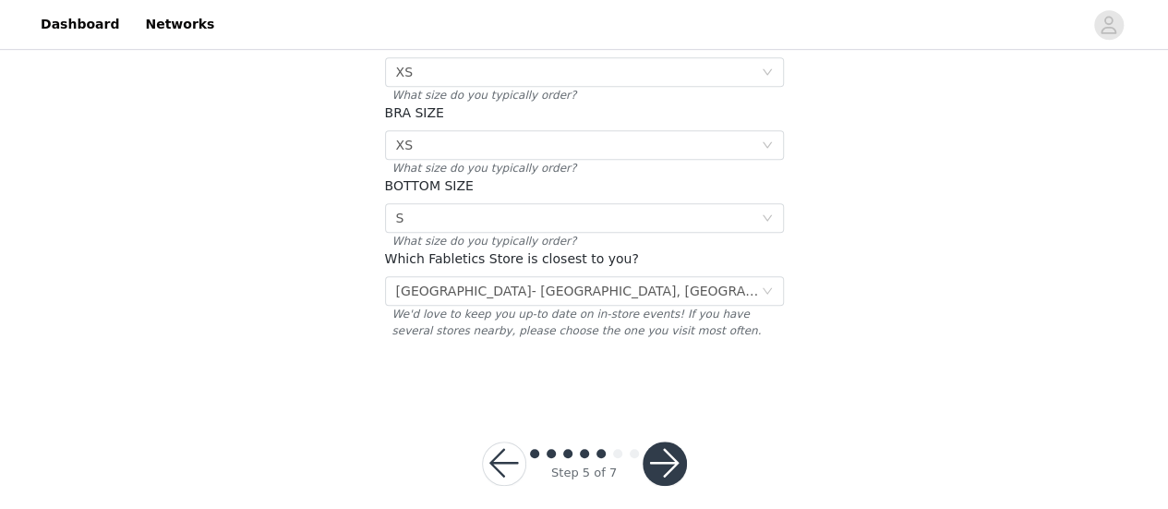
click at [661, 441] on button "button" at bounding box center [665, 463] width 44 height 44
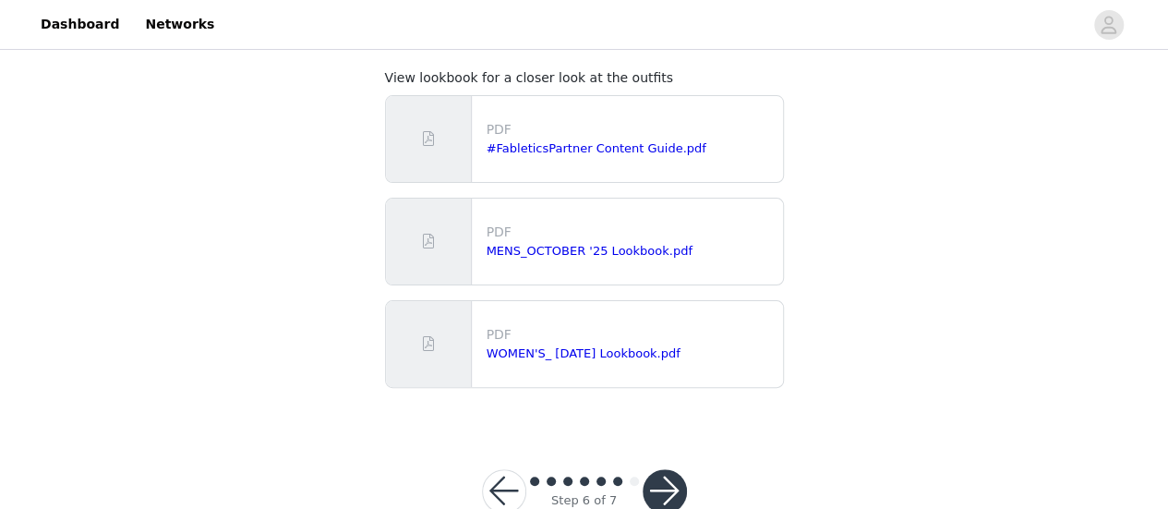
scroll to position [150, 0]
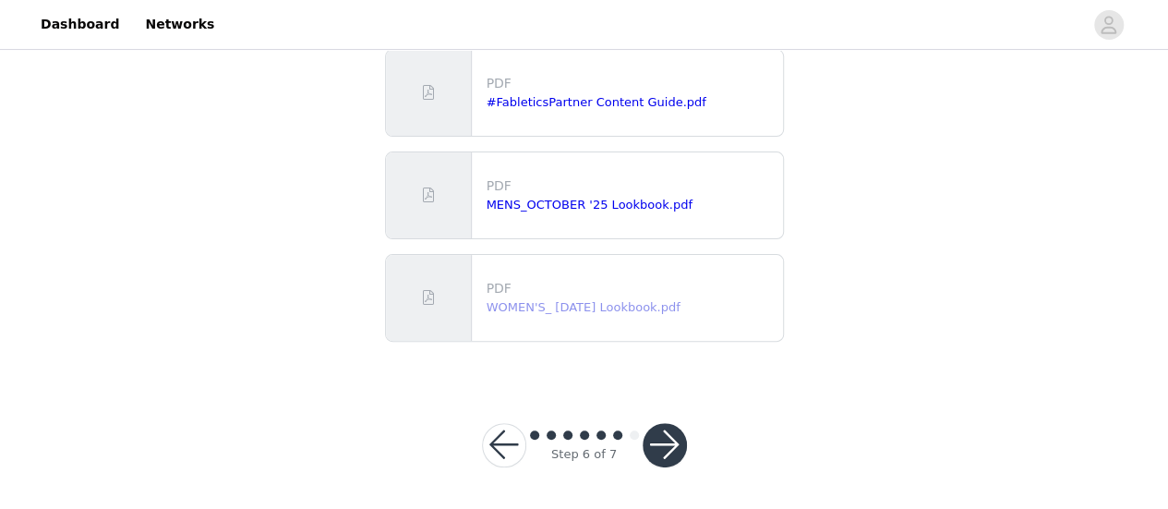
click at [582, 306] on link "WOMEN'S_ [DATE] Lookbook.pdf" at bounding box center [584, 307] width 194 height 14
click at [652, 449] on button "button" at bounding box center [665, 445] width 44 height 44
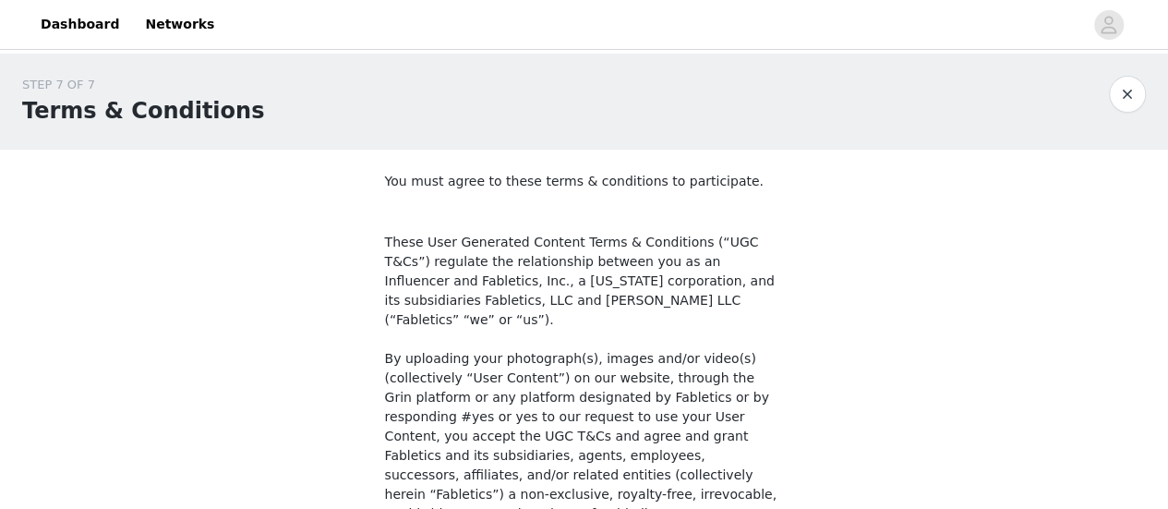
scroll to position [1545, 0]
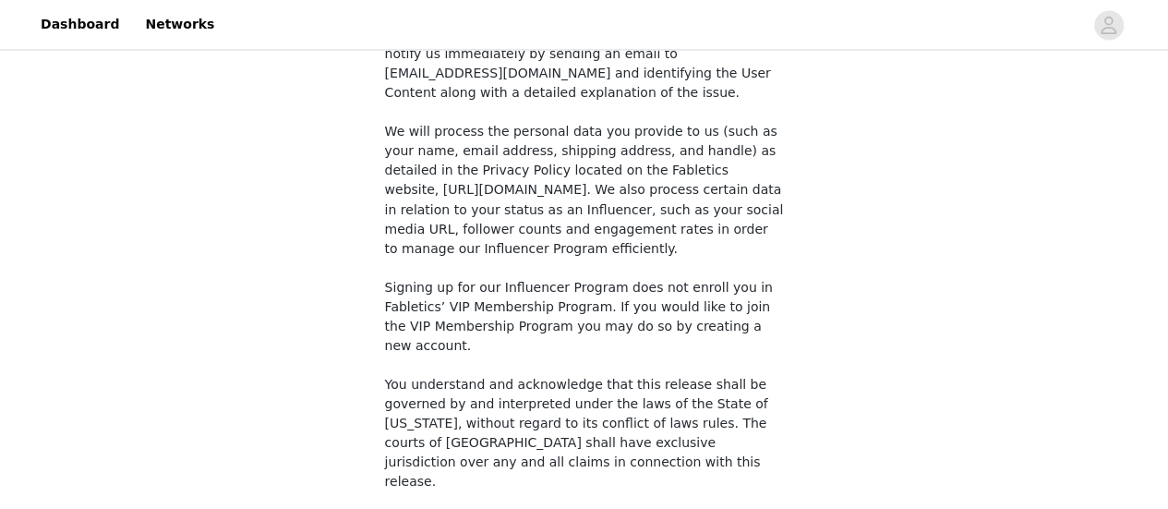
checkbox input "true"
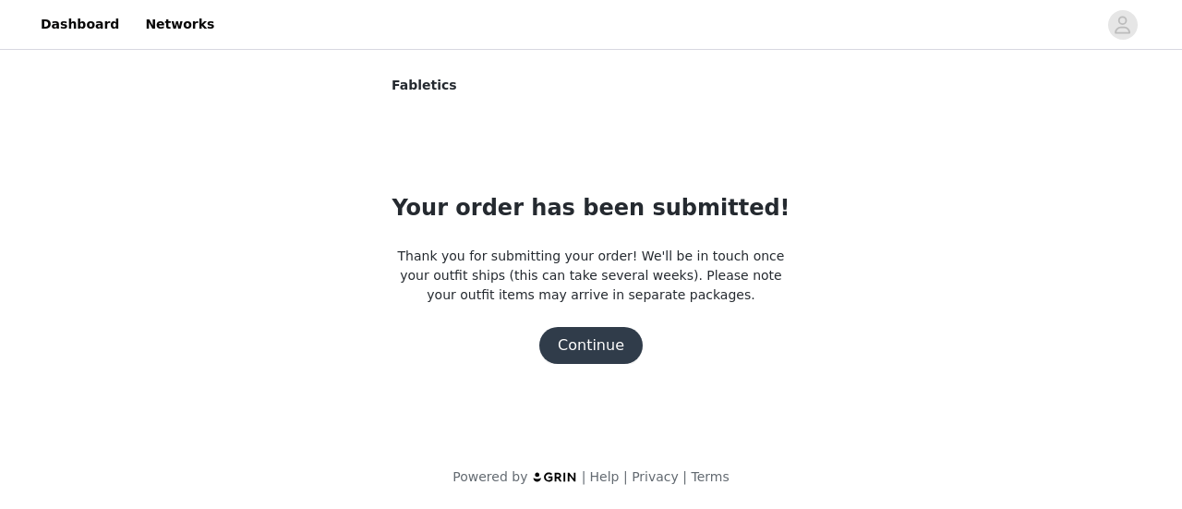
click at [595, 359] on button "Continue" at bounding box center [590, 345] width 103 height 37
click at [581, 355] on button "Continue" at bounding box center [590, 345] width 103 height 37
